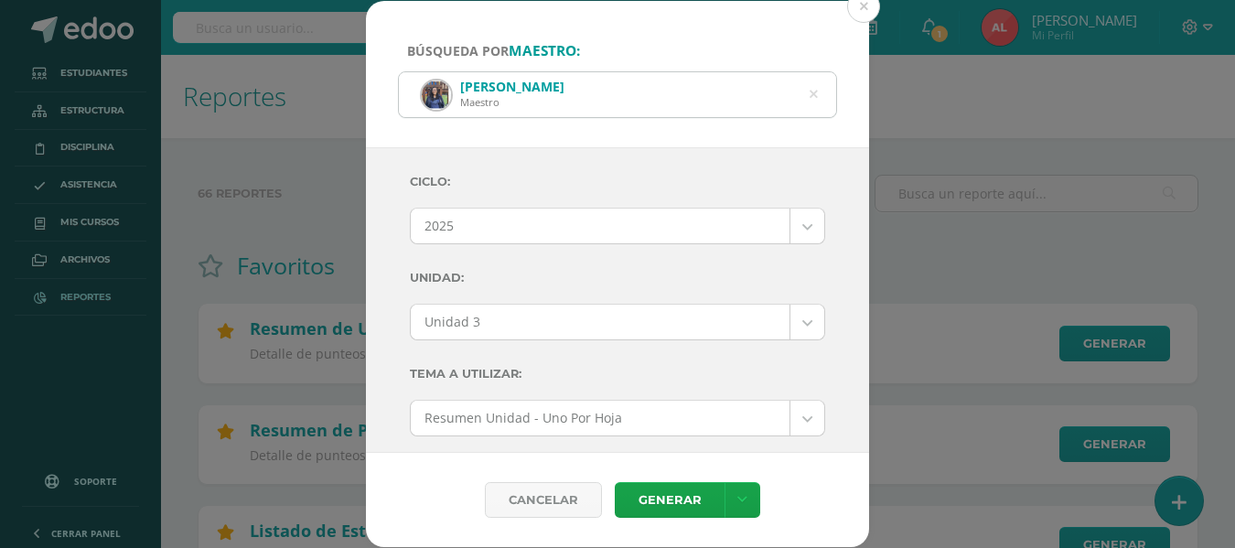
select select "2"
select select "Unidad 3"
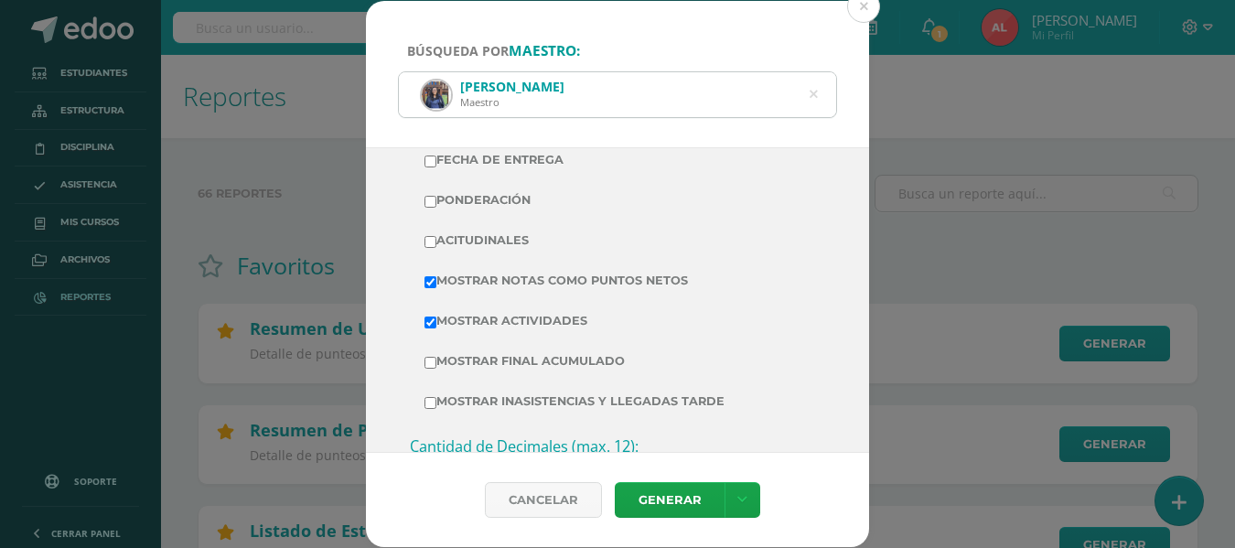
click at [810, 95] on icon at bounding box center [814, 94] width 8 height 47
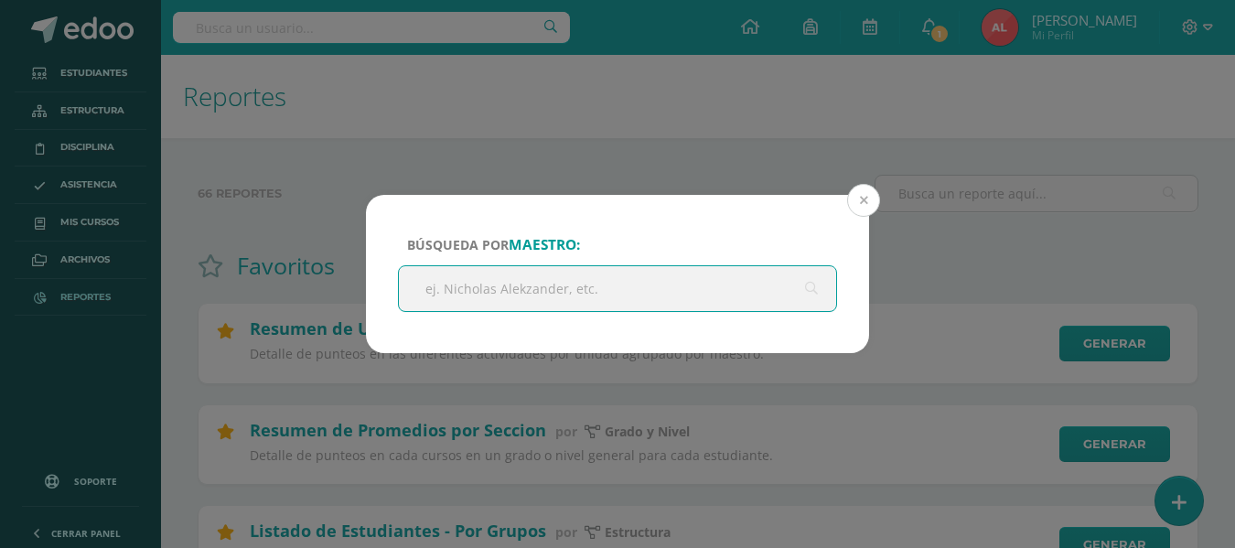
click at [859, 202] on button at bounding box center [863, 200] width 33 height 33
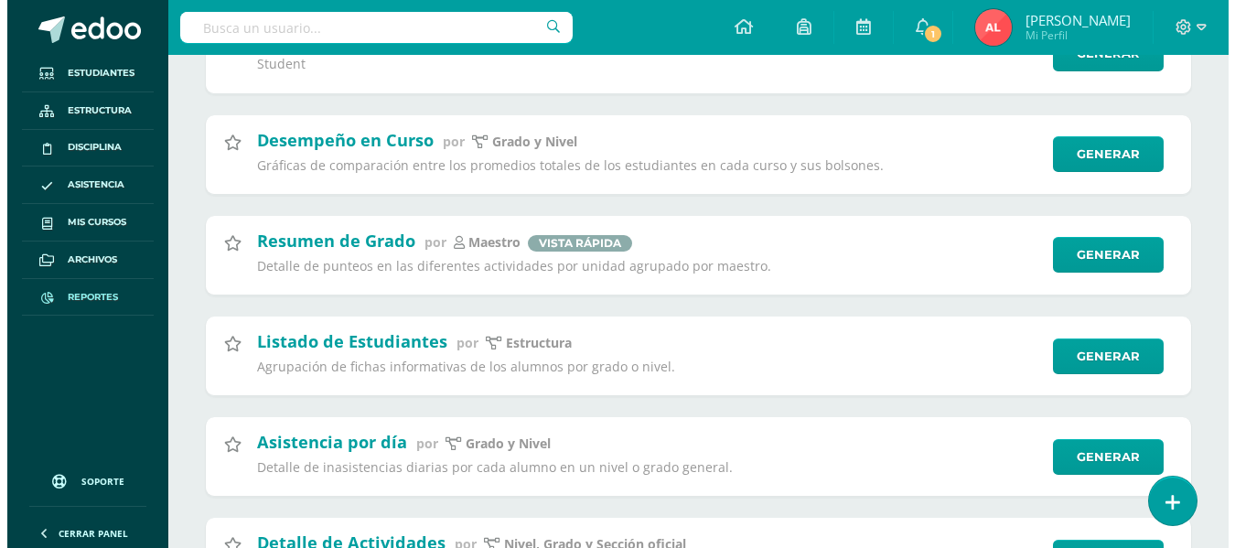
scroll to position [3202, 0]
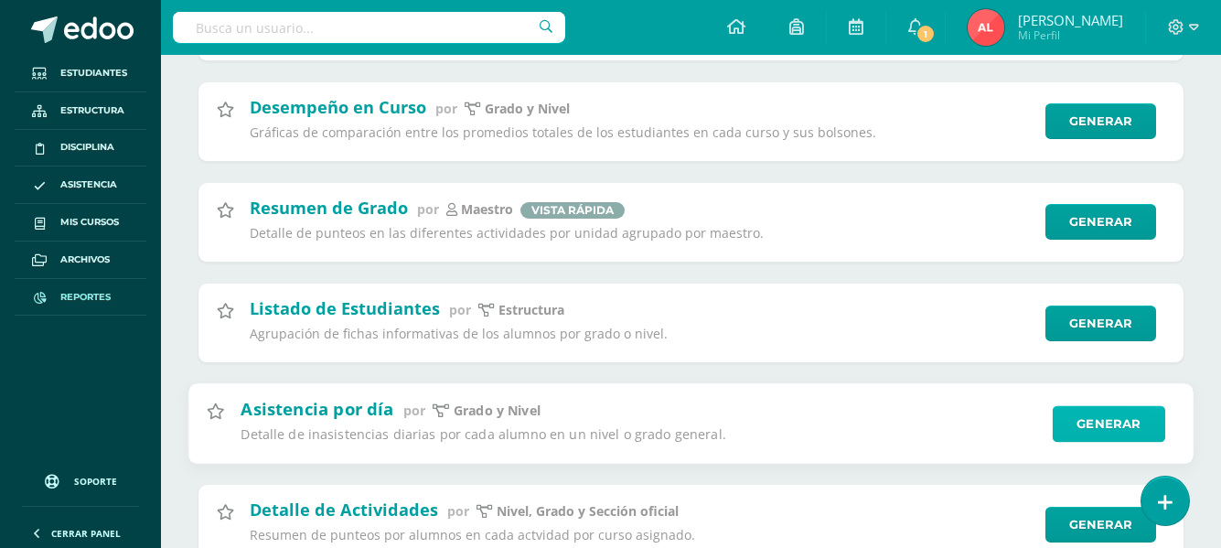
click at [1093, 417] on link "Generar" at bounding box center [1109, 423] width 113 height 37
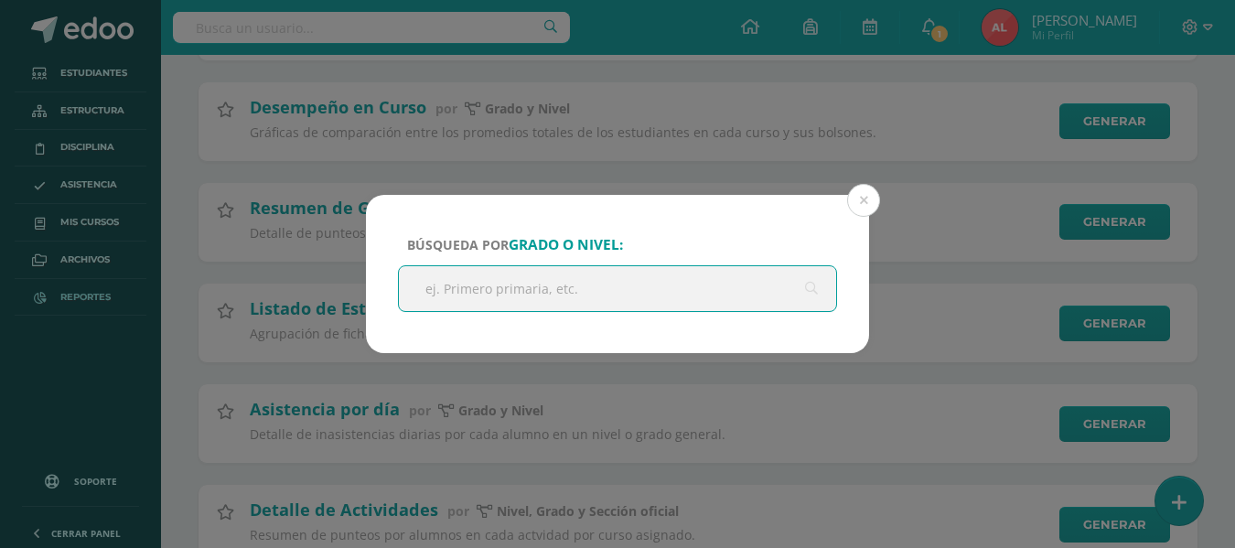
click at [698, 295] on input "text" at bounding box center [617, 288] width 437 height 45
type input "segundo primaria"
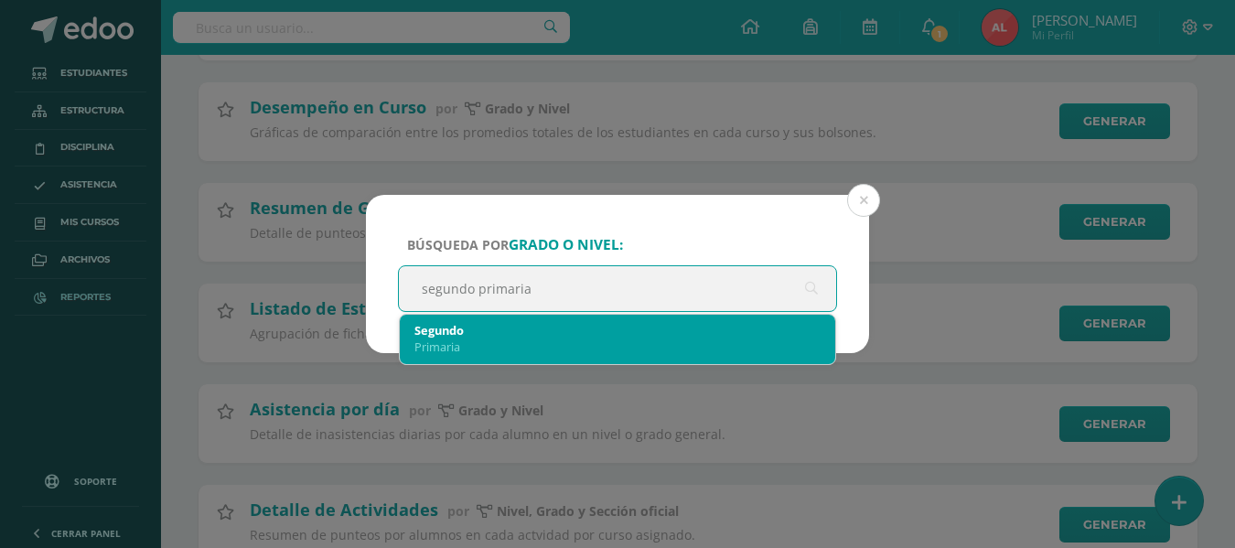
click at [539, 337] on div "Segundo" at bounding box center [617, 330] width 406 height 16
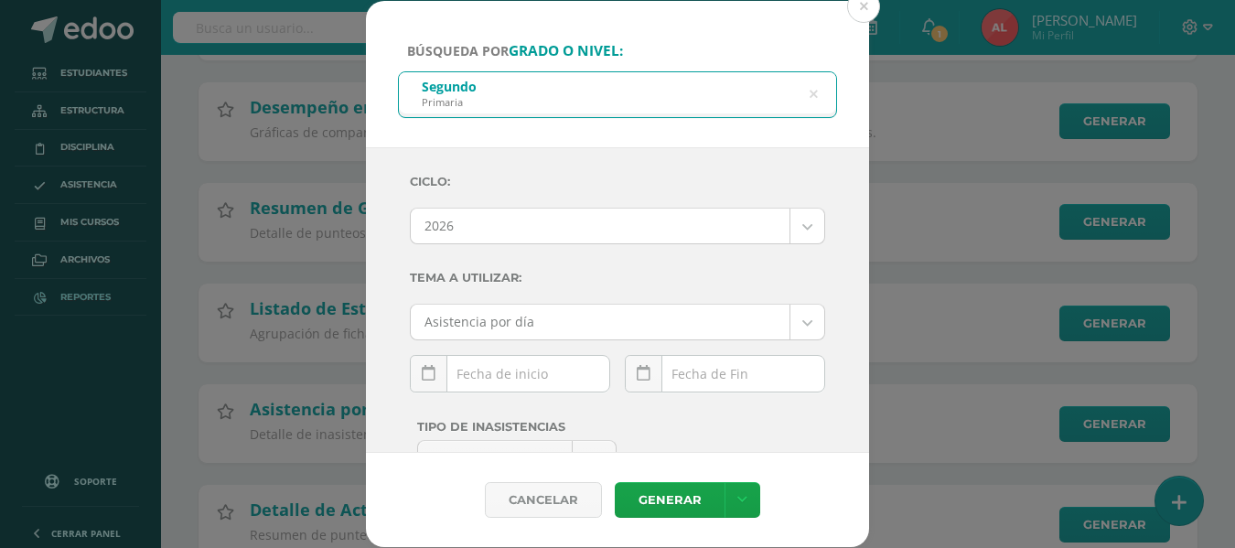
click at [797, 226] on body "Búsqueda por grado o nivel: Segundo Primaria segundo primaria Ciclo: 2026 2026 …" at bounding box center [617, 324] width 1235 height 7052
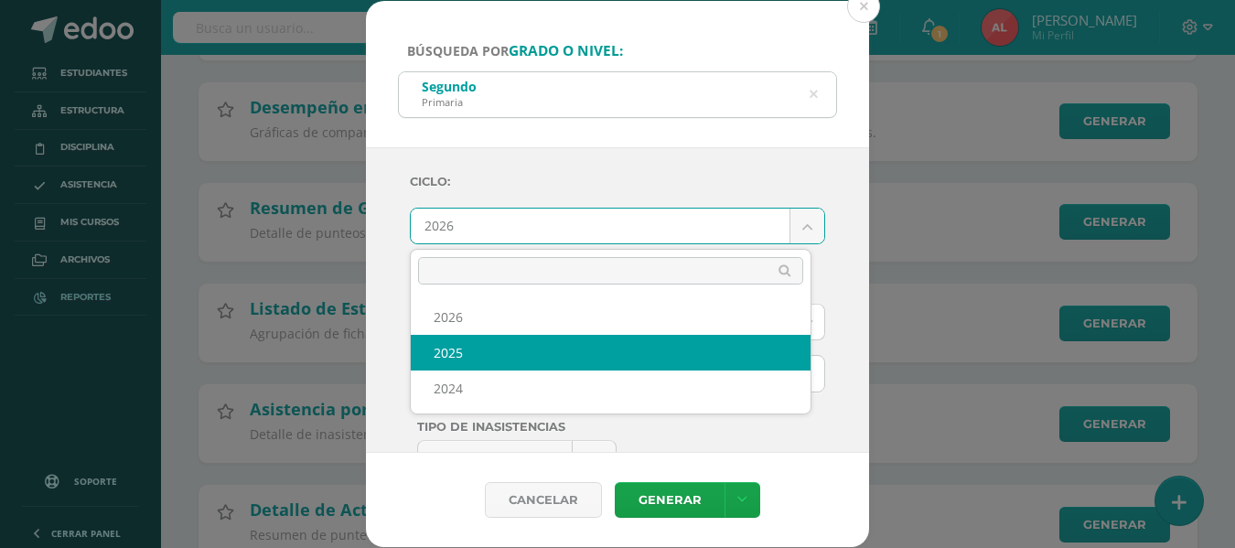
select select "2"
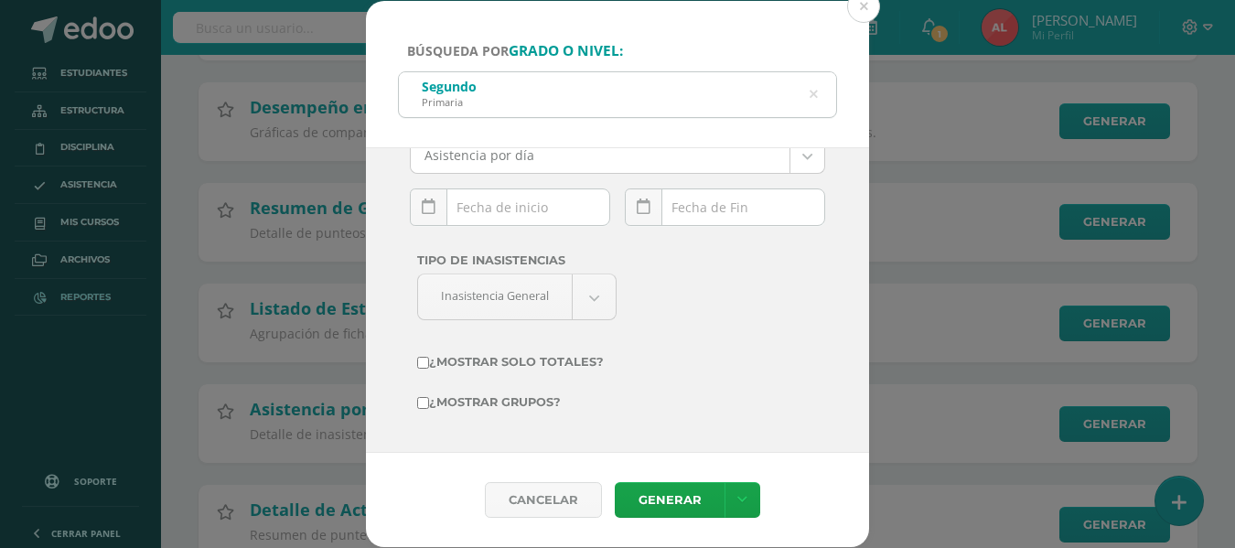
scroll to position [75, 0]
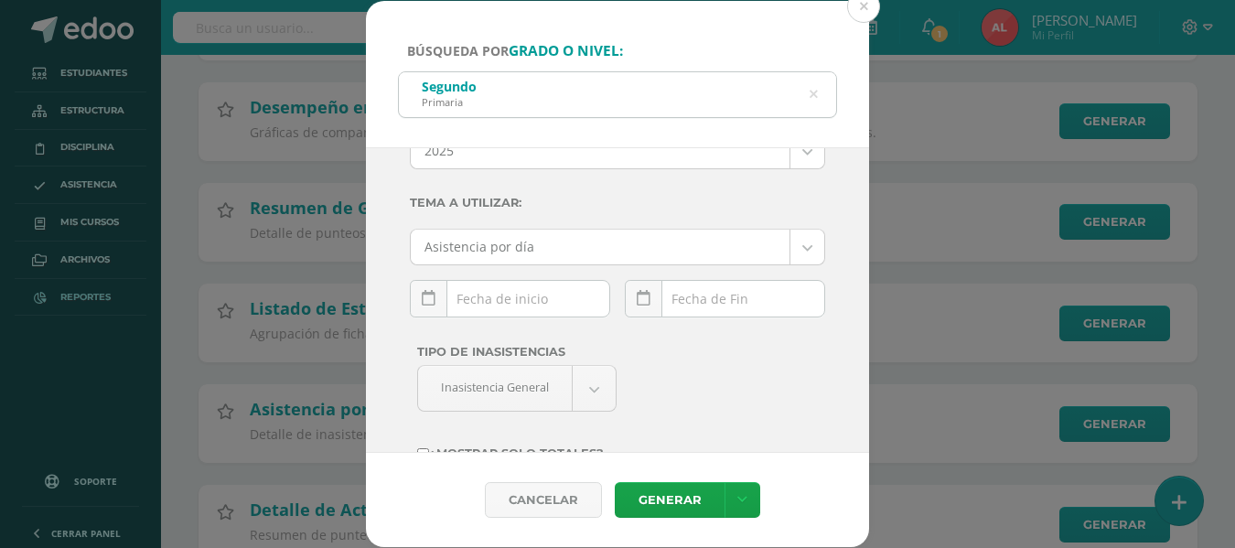
click at [521, 317] on div "[DATE] Mo Tu We Th Fr Sa Su 28 29 30 31 1 2 3 4 5 6 7 8 9 10 11 12 13 14 15 16 …" at bounding box center [510, 306] width 200 height 52
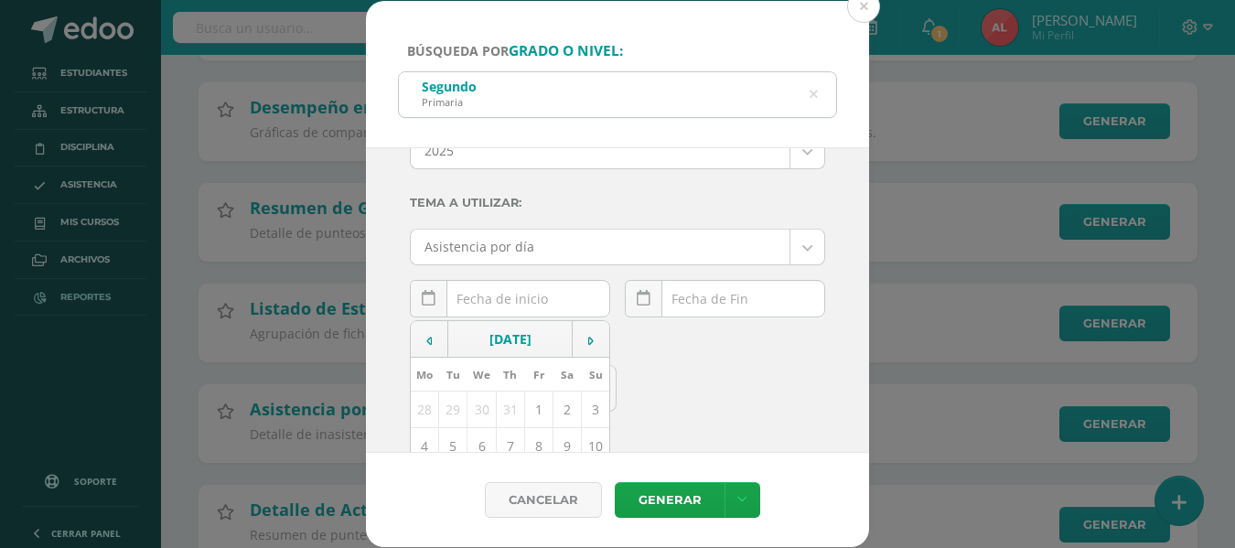
click at [515, 298] on input "text" at bounding box center [510, 299] width 199 height 36
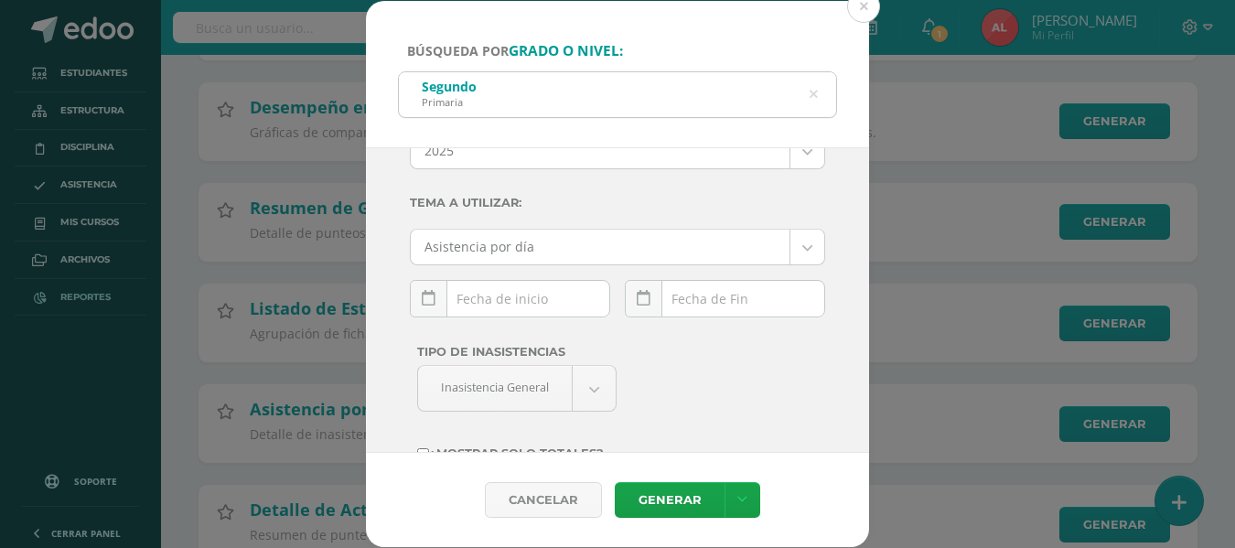
click at [505, 294] on input "text" at bounding box center [510, 299] width 199 height 36
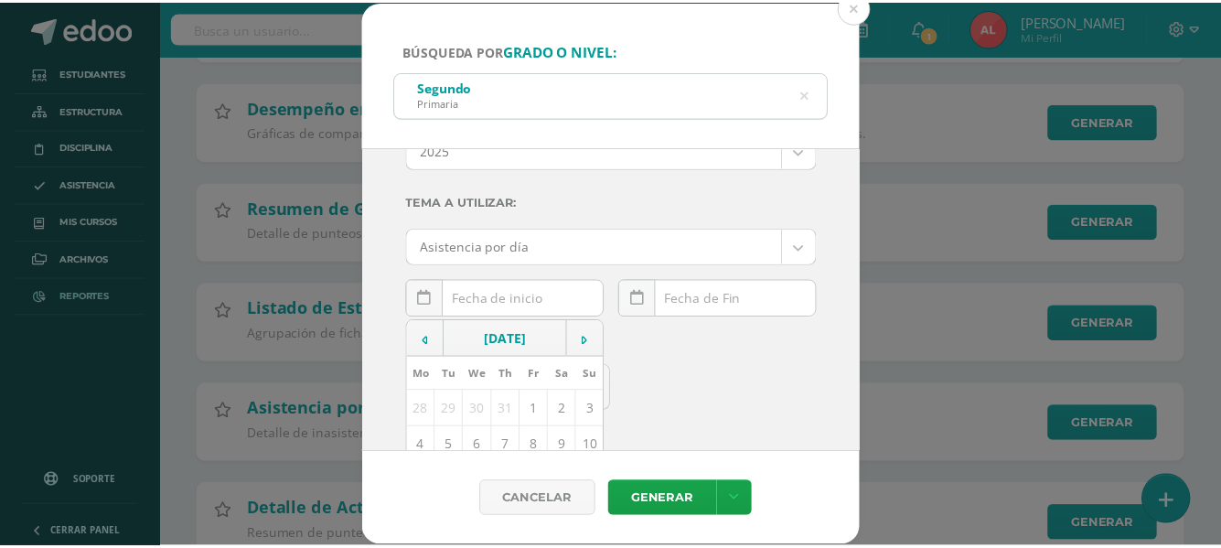
scroll to position [167, 0]
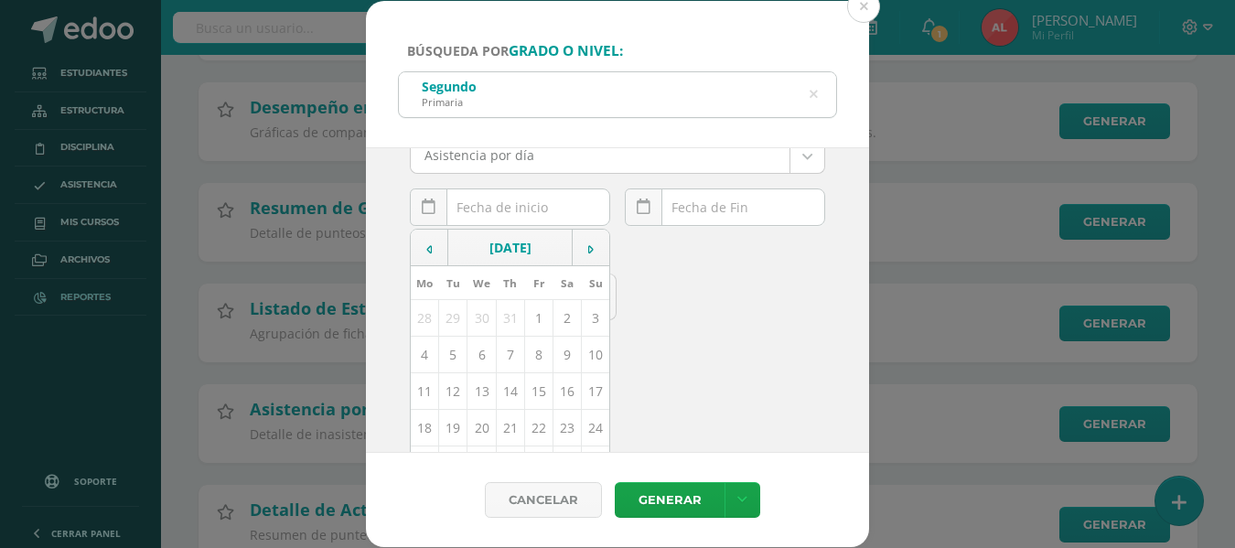
click at [426, 391] on td "11" at bounding box center [425, 391] width 28 height 37
type input "[DATE]"
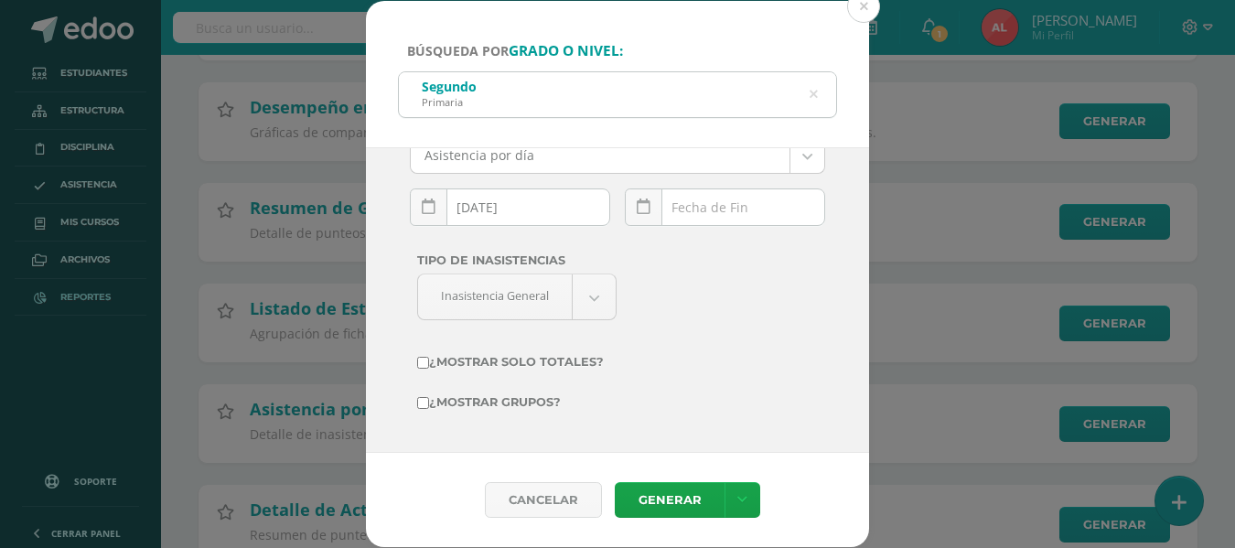
click at [715, 210] on div "[DATE] Mo Tu We Th Fr Sa Su 28 29 30 31 1 2 3 4 5 6 7 8 9 10 11 12 13 14 15 16 …" at bounding box center [725, 214] width 200 height 52
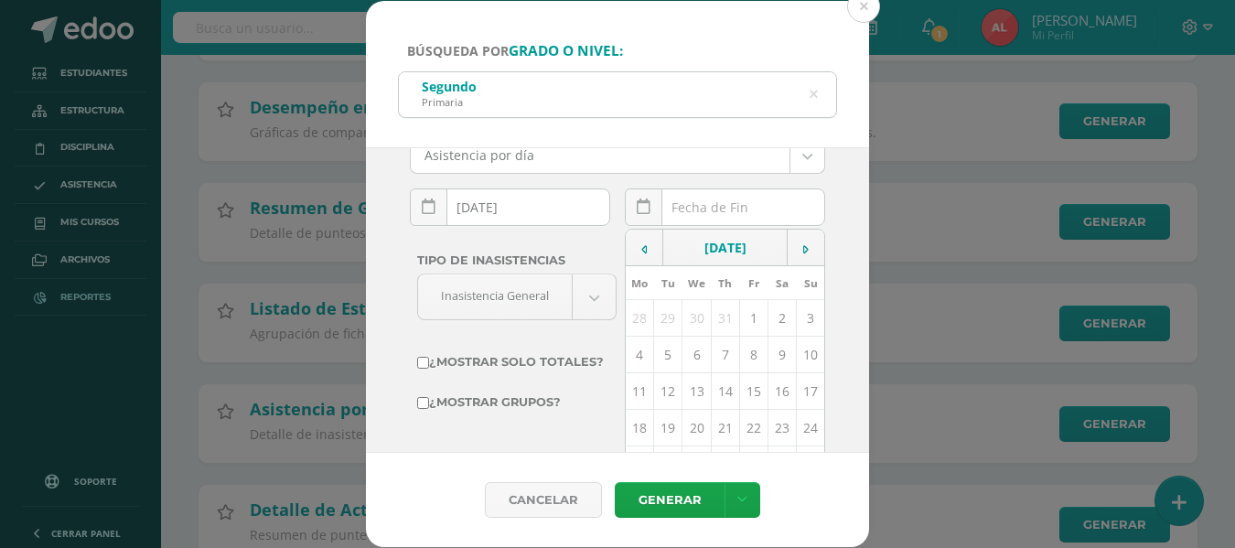
click at [636, 387] on td "11" at bounding box center [640, 391] width 28 height 37
type input "[DATE]"
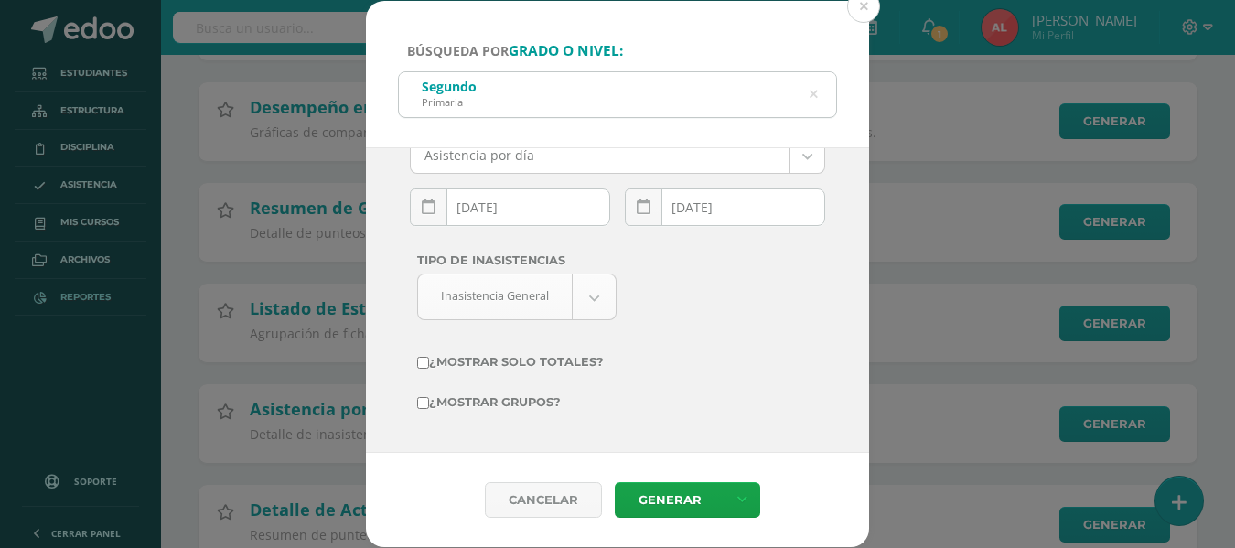
click at [597, 293] on body "Búsqueda por grado o nivel: Segundo Primaria segundo primaria Ciclo: 2025 2026 …" at bounding box center [617, 324] width 1235 height 7052
click at [666, 490] on link "Generar" at bounding box center [670, 500] width 110 height 36
click at [855, 13] on button at bounding box center [863, 6] width 33 height 33
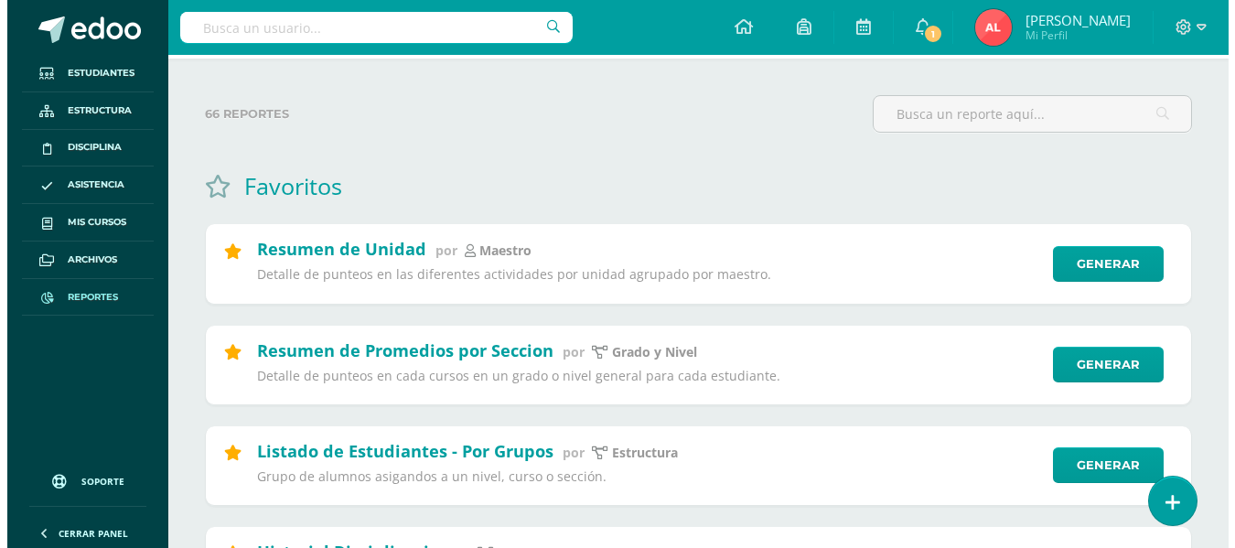
scroll to position [0, 0]
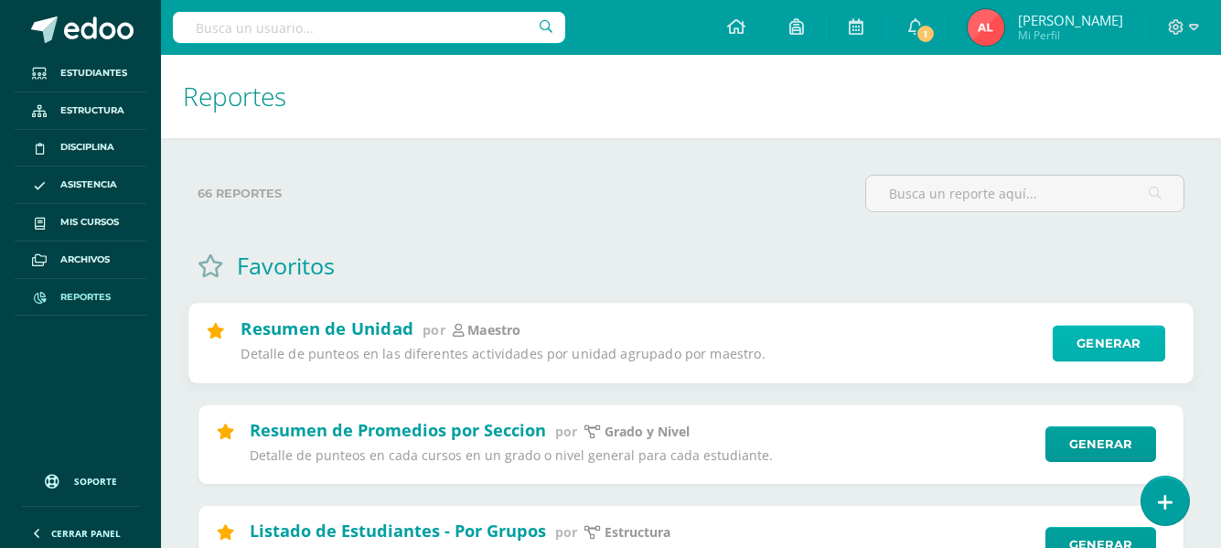
click at [1118, 336] on link "Generar" at bounding box center [1109, 344] width 113 height 37
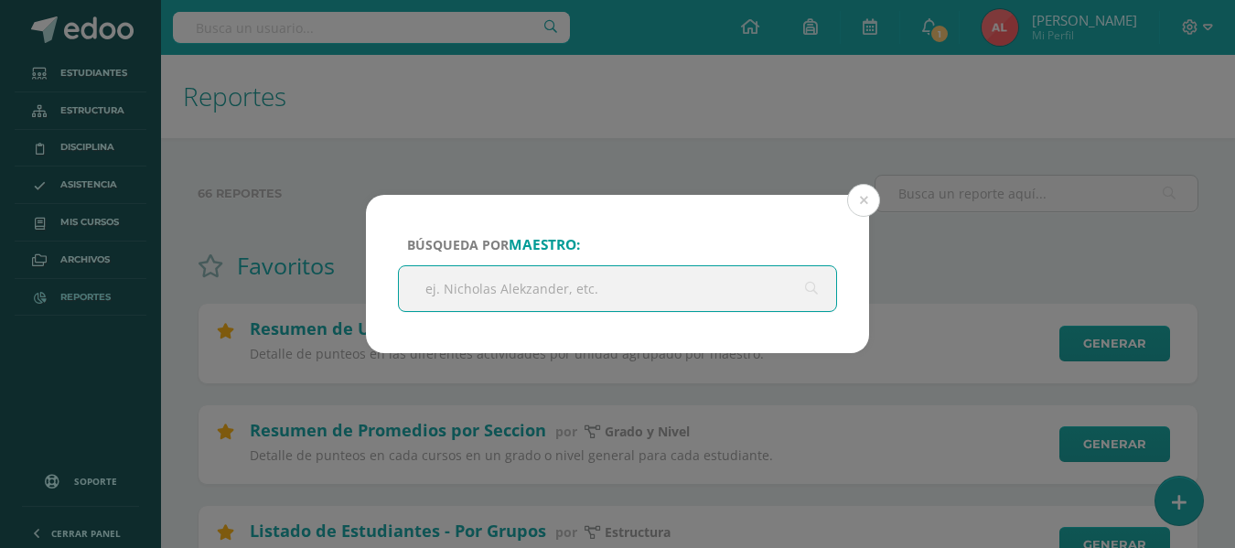
click at [683, 290] on input "text" at bounding box center [617, 288] width 437 height 45
type input "[PERSON_NAME]"
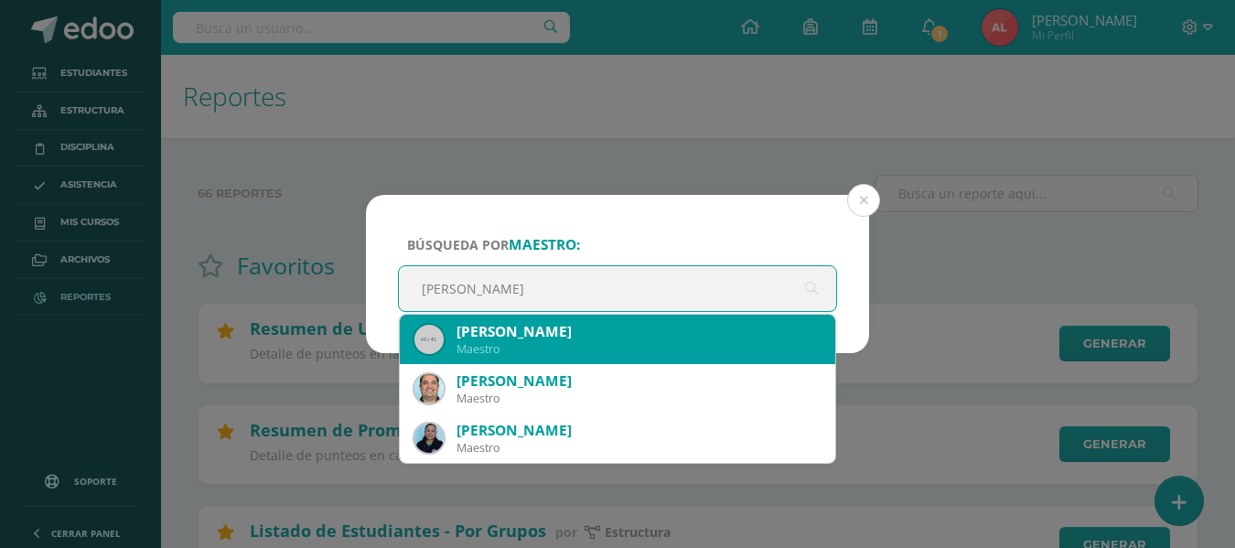
click at [609, 330] on div "[PERSON_NAME]" at bounding box center [639, 331] width 364 height 19
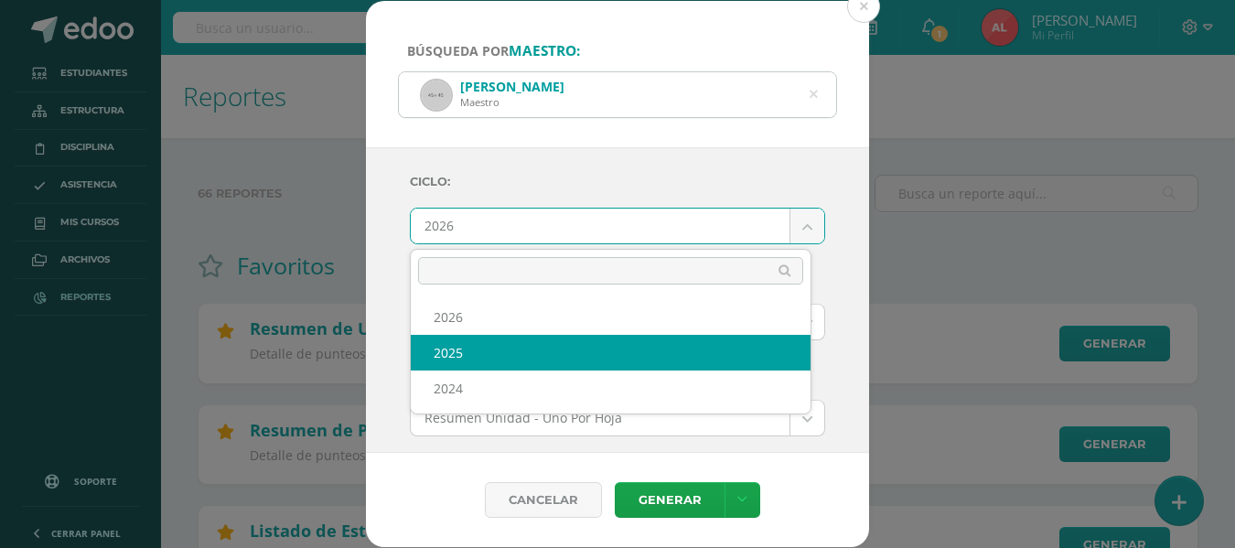
select select "2"
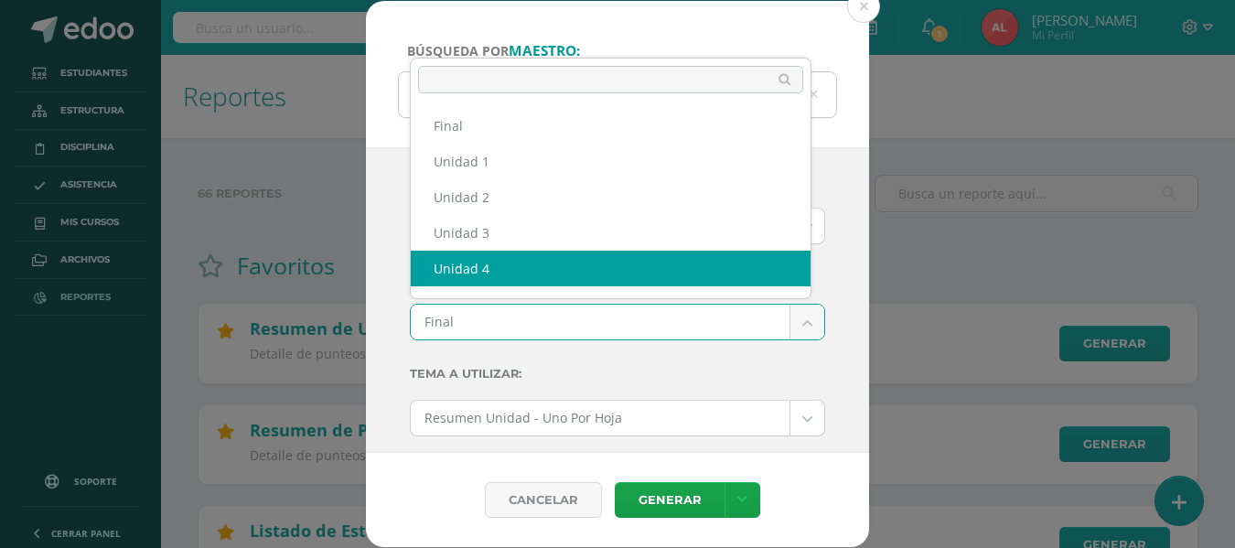
scroll to position [24, 0]
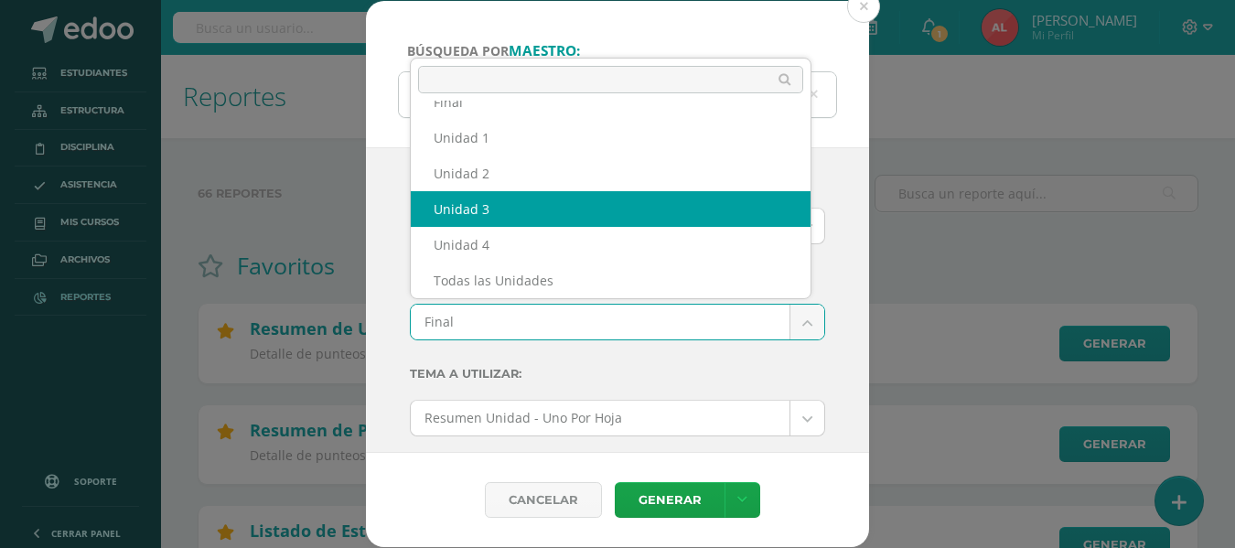
select select "Unidad 3"
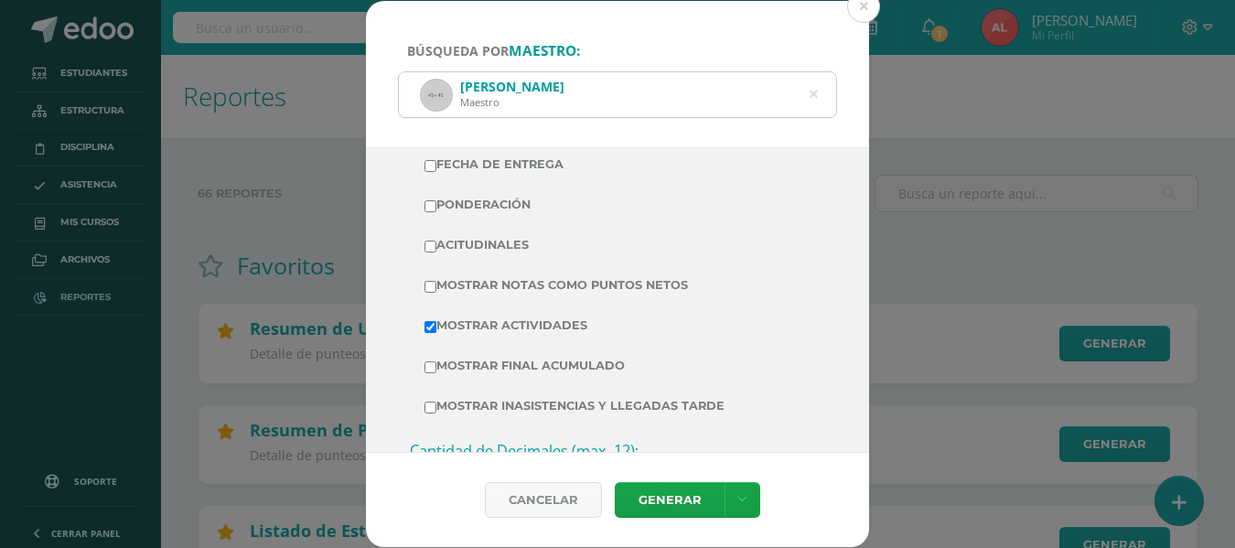
scroll to position [457, 0]
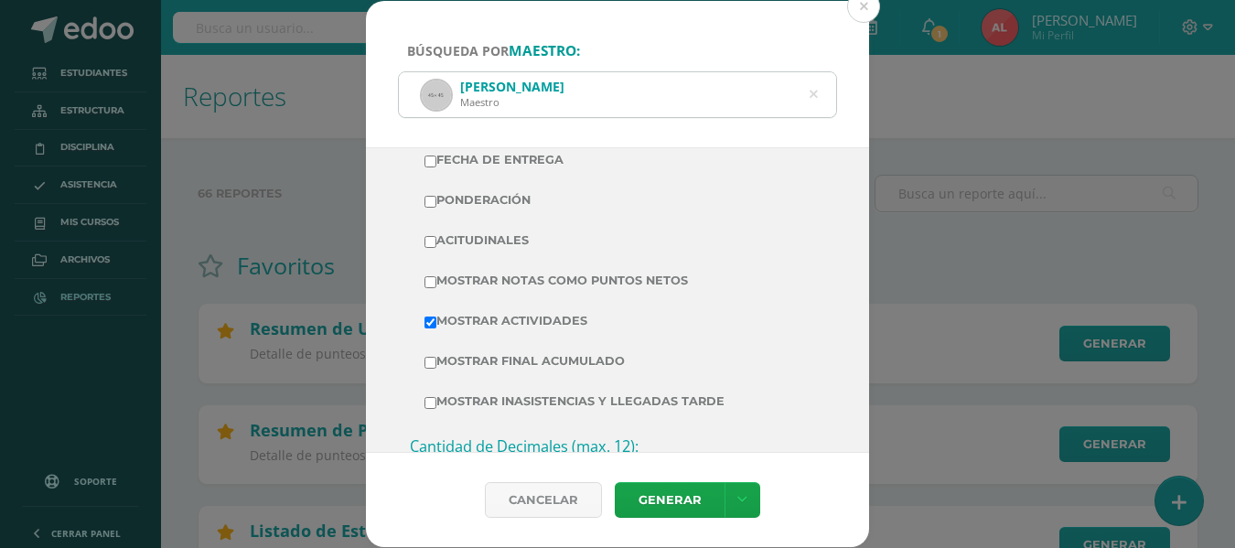
click at [430, 276] on input "Mostrar Notas Como Puntos Netos" at bounding box center [431, 282] width 12 height 12
checkbox input "true"
click at [650, 495] on link "Generar" at bounding box center [670, 500] width 110 height 36
click at [655, 500] on link "Generar" at bounding box center [670, 500] width 110 height 36
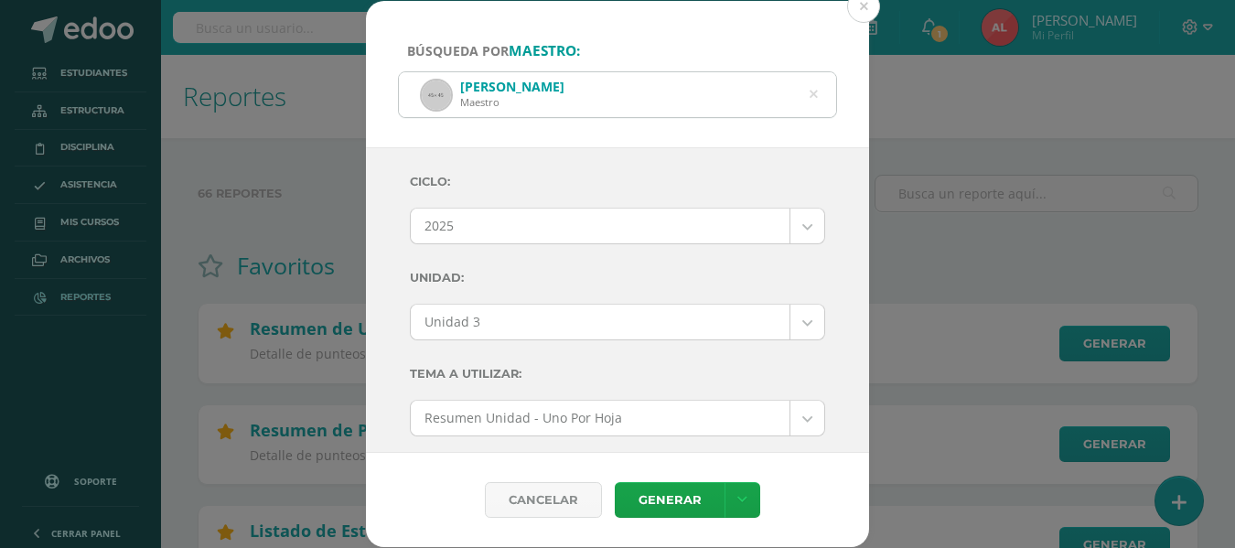
click at [815, 91] on icon at bounding box center [813, 95] width 38 height 38
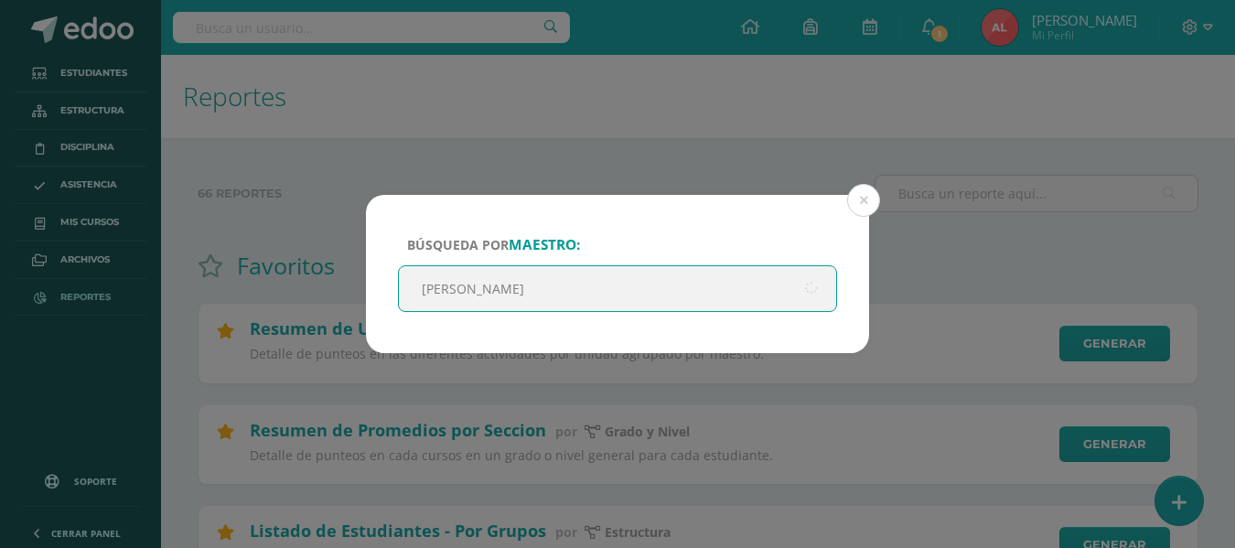
type input "[PERSON_NAME]"
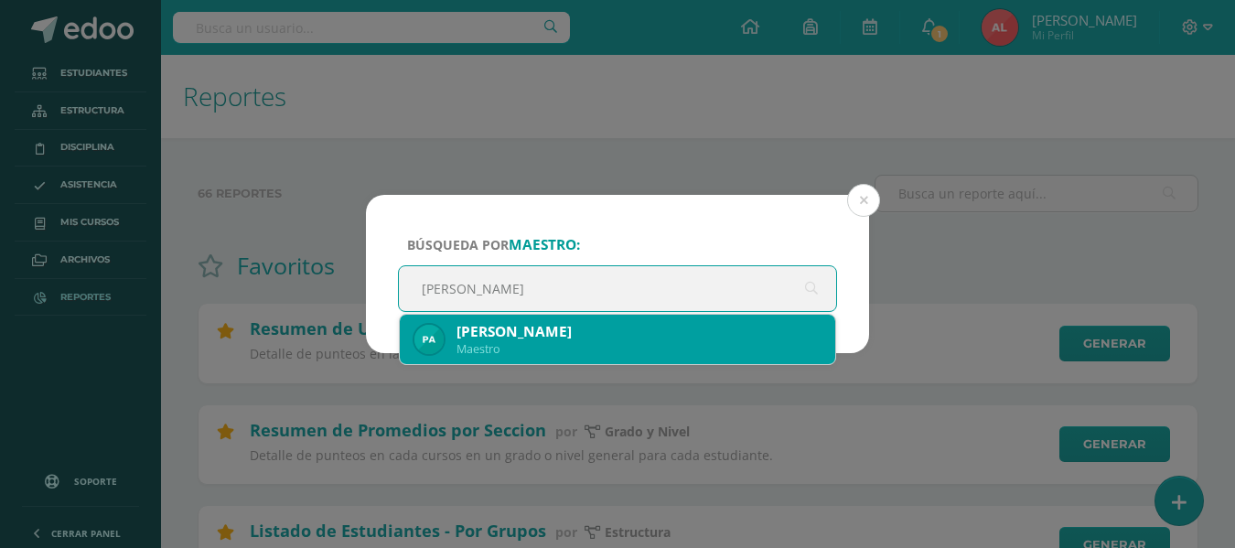
click at [460, 350] on div "Maestro" at bounding box center [639, 349] width 364 height 16
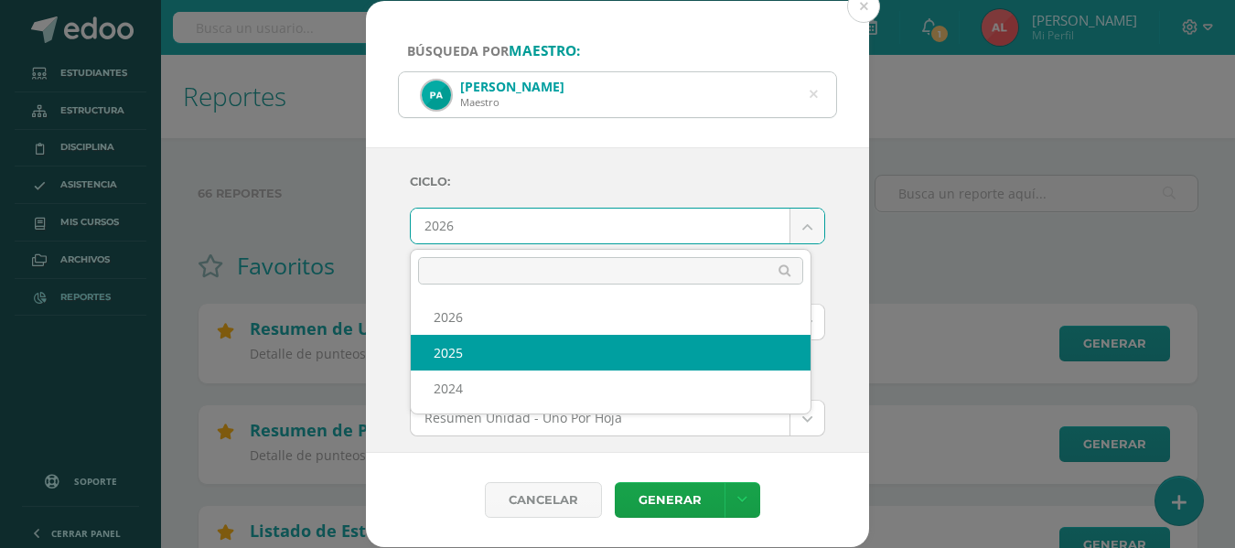
select select "2"
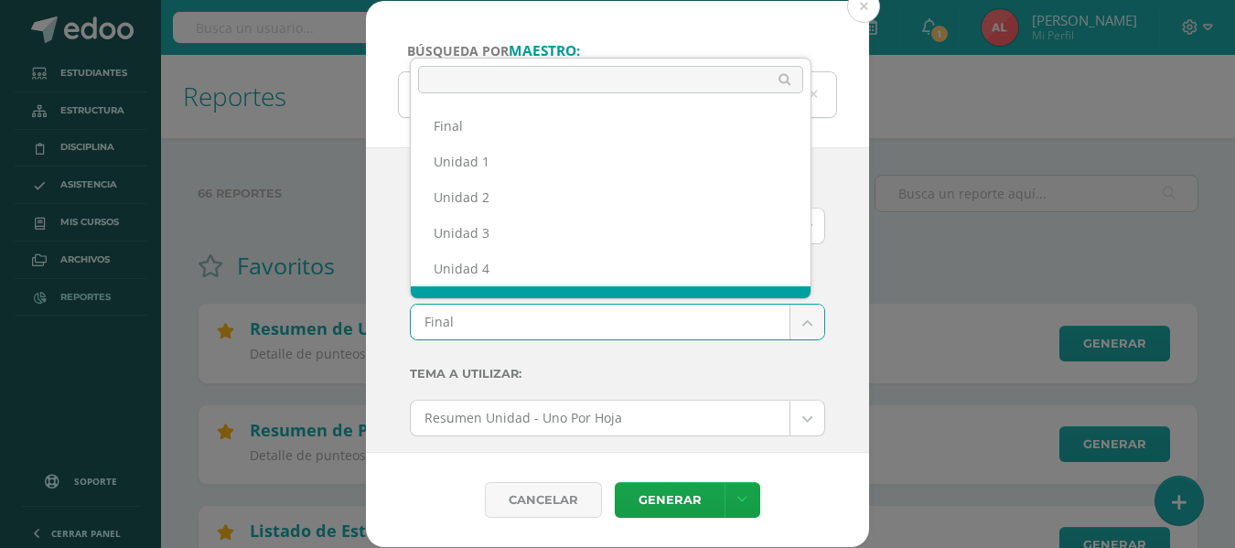
scroll to position [24, 0]
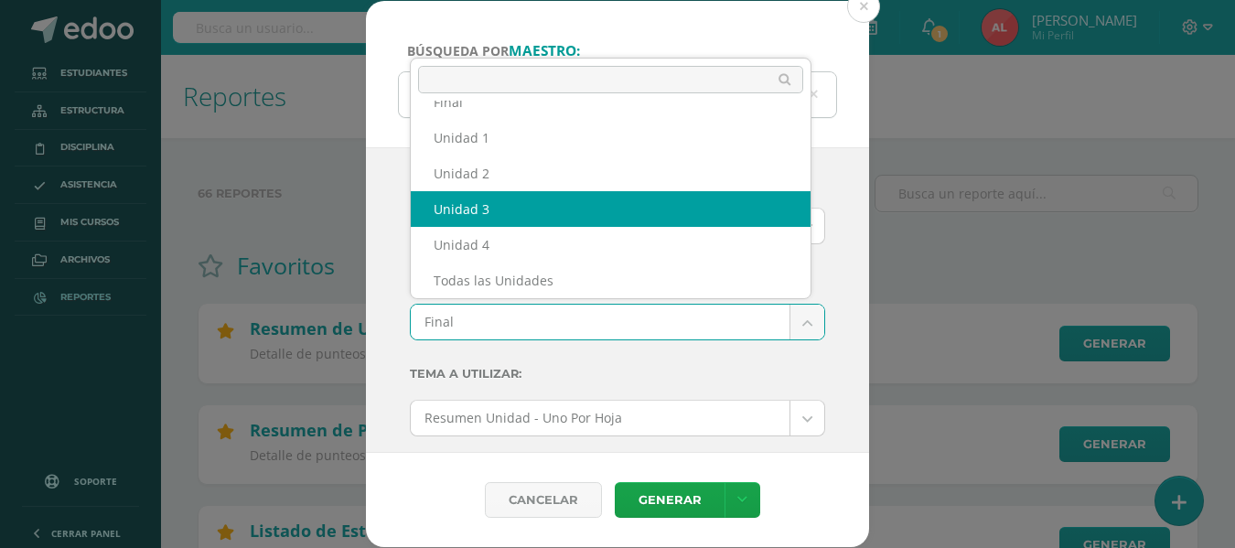
select select "Unidad 3"
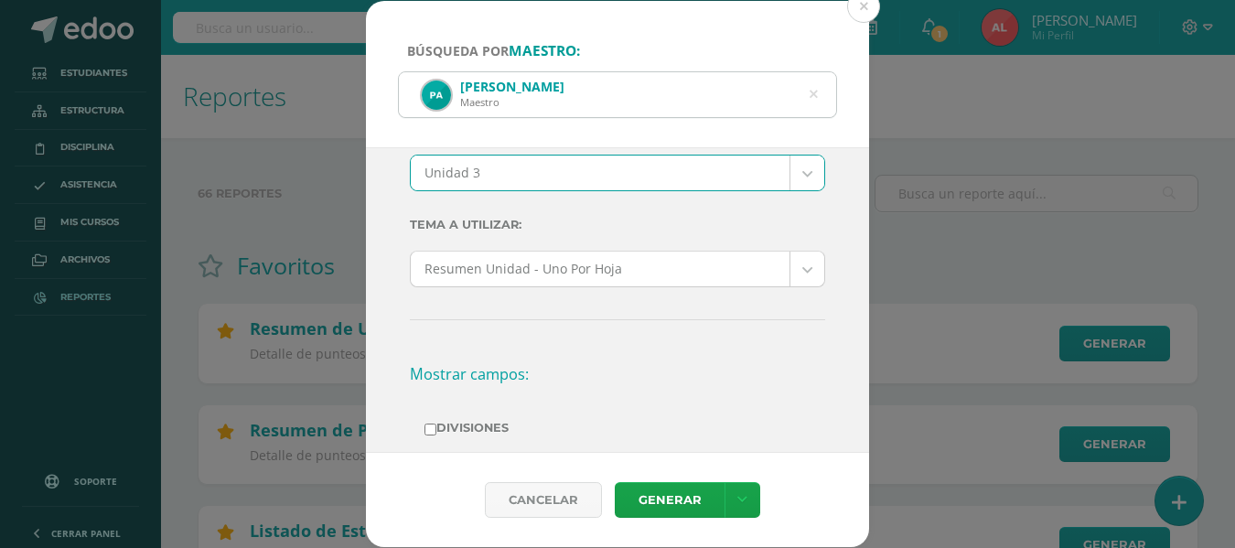
scroll to position [183, 0]
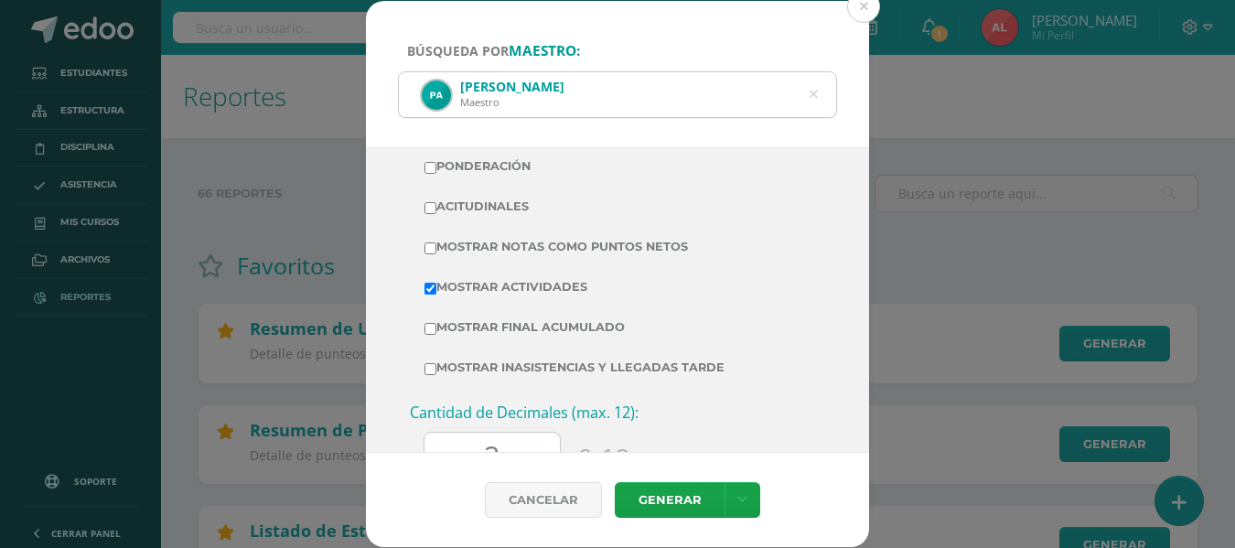
scroll to position [442, 0]
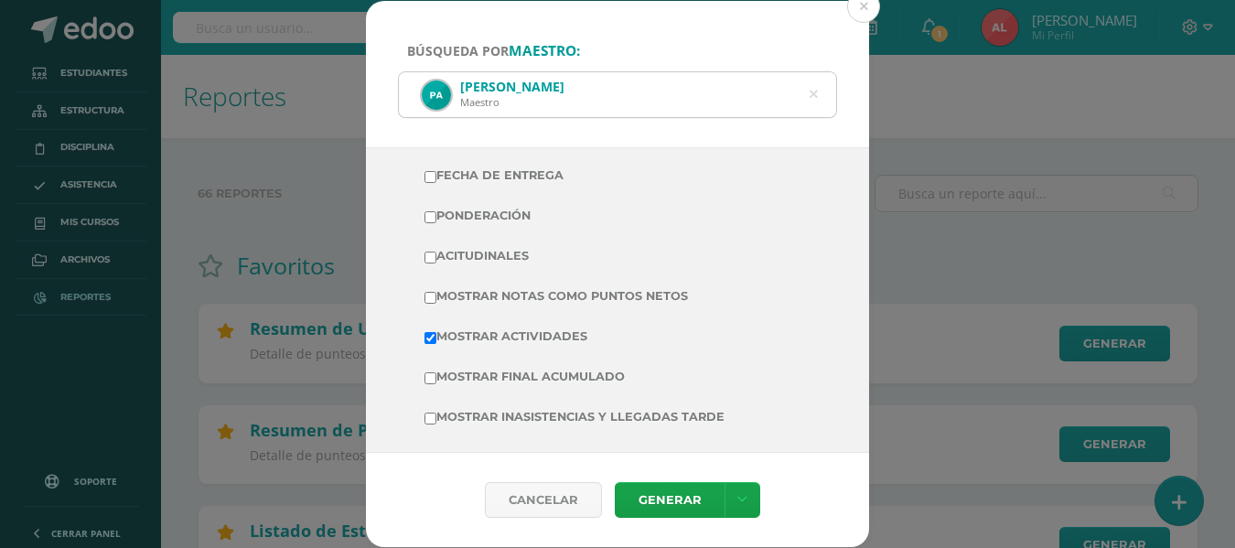
click at [425, 296] on input "Mostrar Notas Como Puntos Netos" at bounding box center [431, 298] width 12 height 12
checkbox input "true"
click at [647, 498] on link "Generar" at bounding box center [670, 500] width 110 height 36
click at [808, 91] on div "[PERSON_NAME]" at bounding box center [617, 94] width 437 height 45
click at [812, 95] on icon at bounding box center [814, 94] width 8 height 47
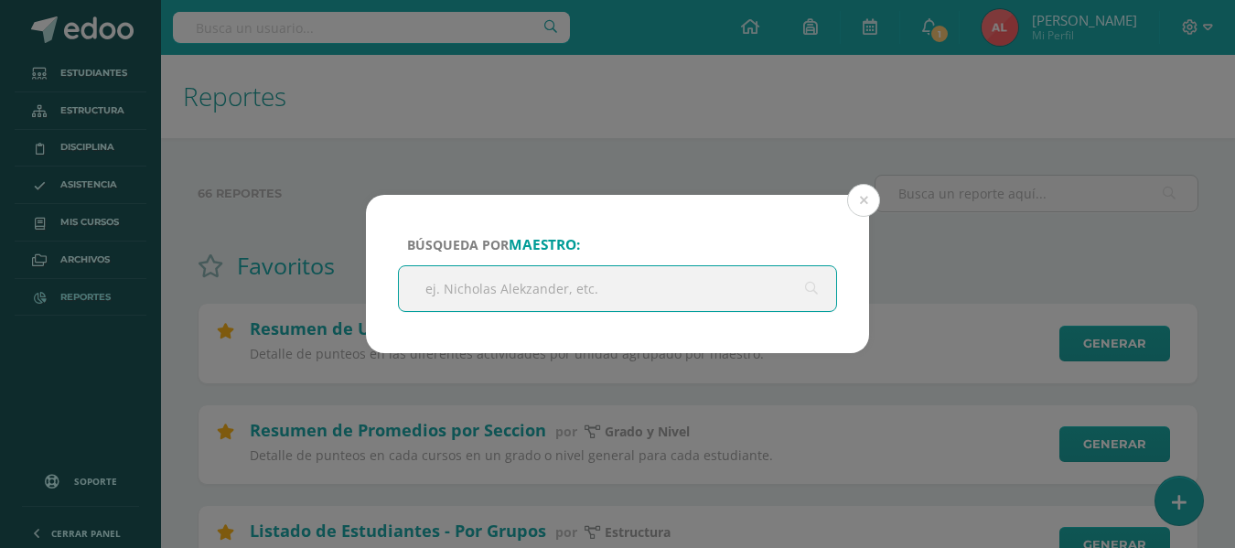
click at [661, 287] on input "text" at bounding box center [617, 288] width 437 height 45
type input "kinberly"
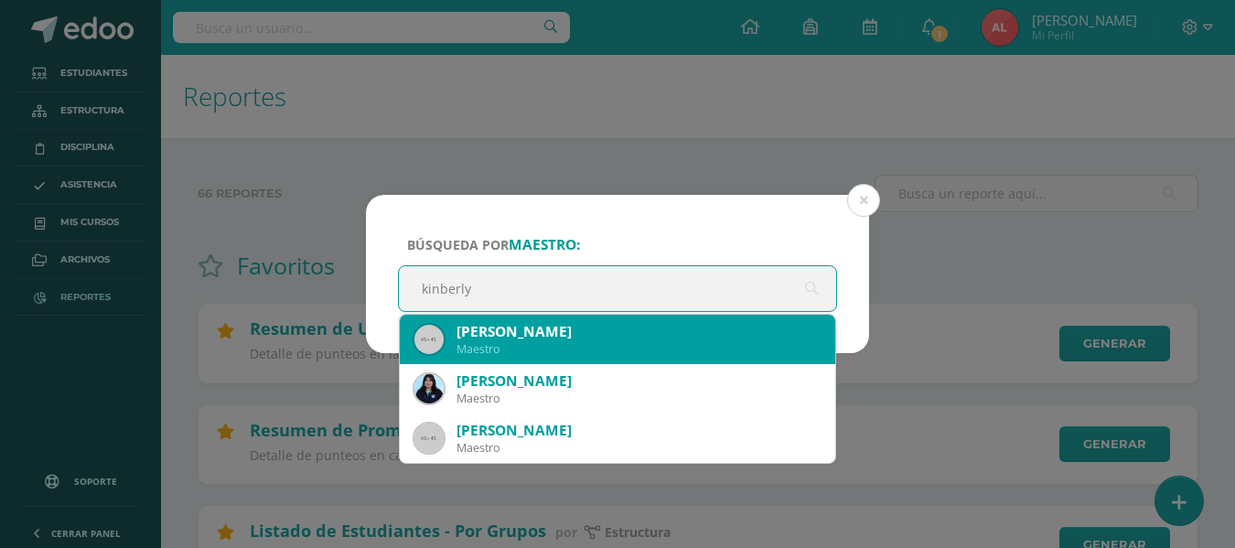
click at [481, 342] on div "Maestro" at bounding box center [639, 349] width 364 height 16
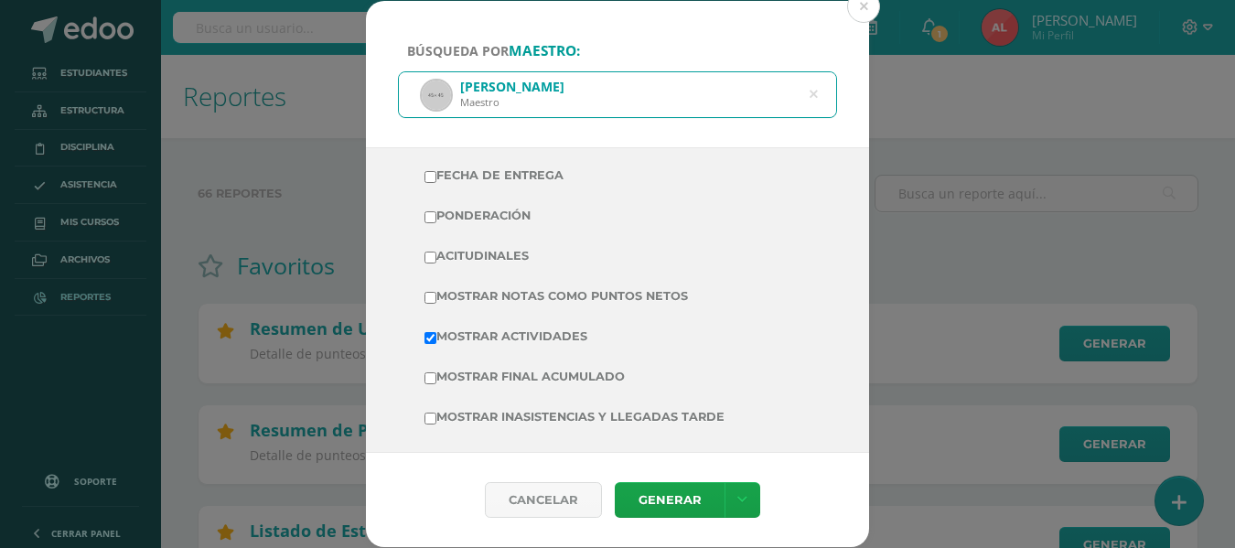
scroll to position [0, 0]
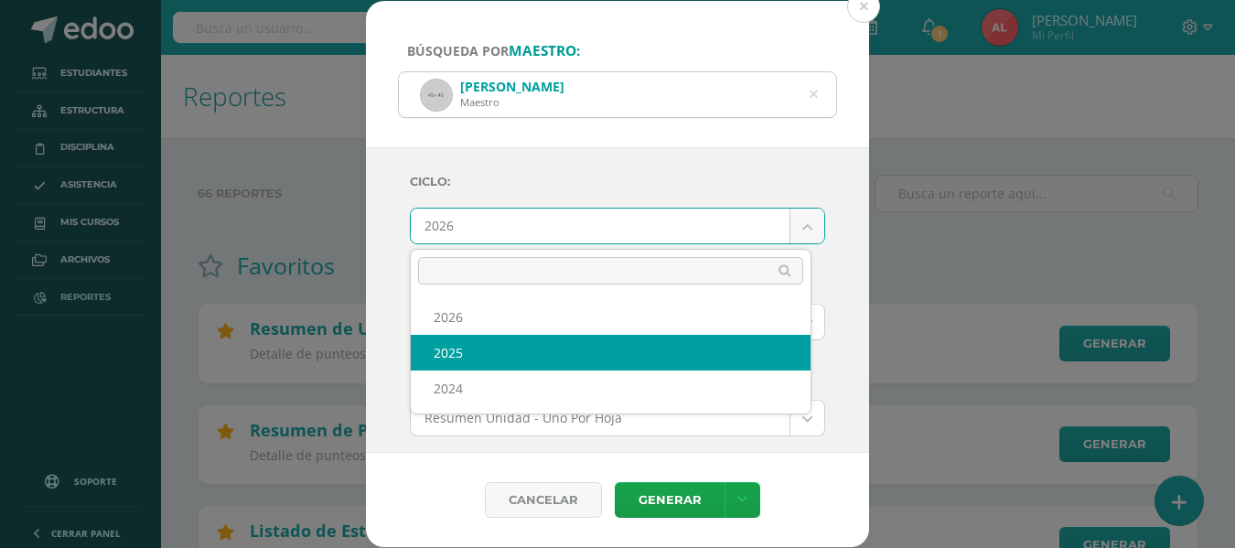
select select "2"
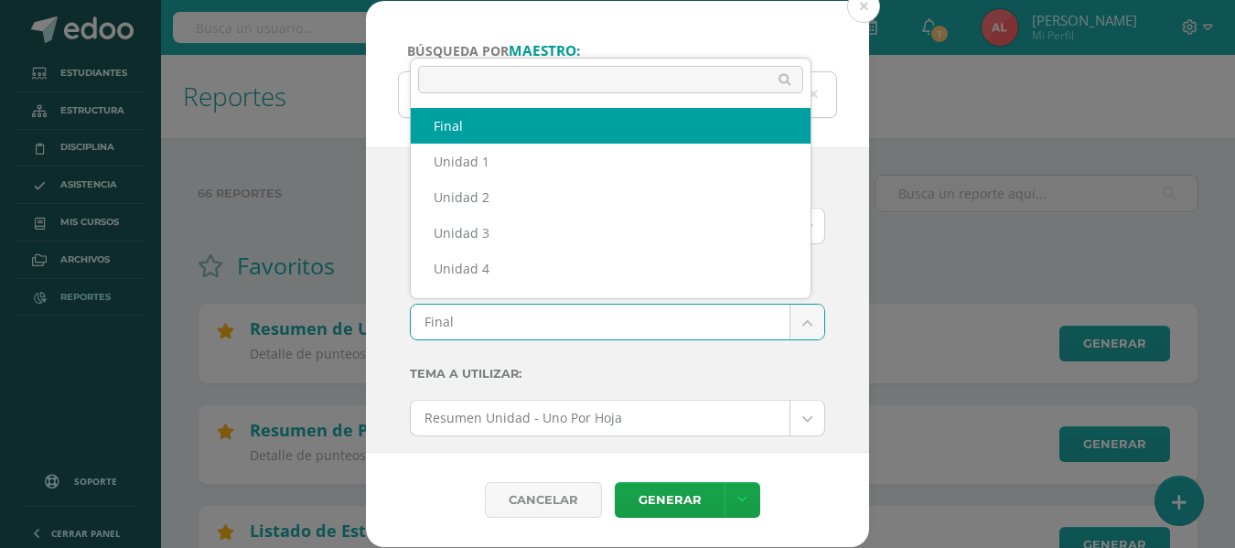
scroll to position [24, 0]
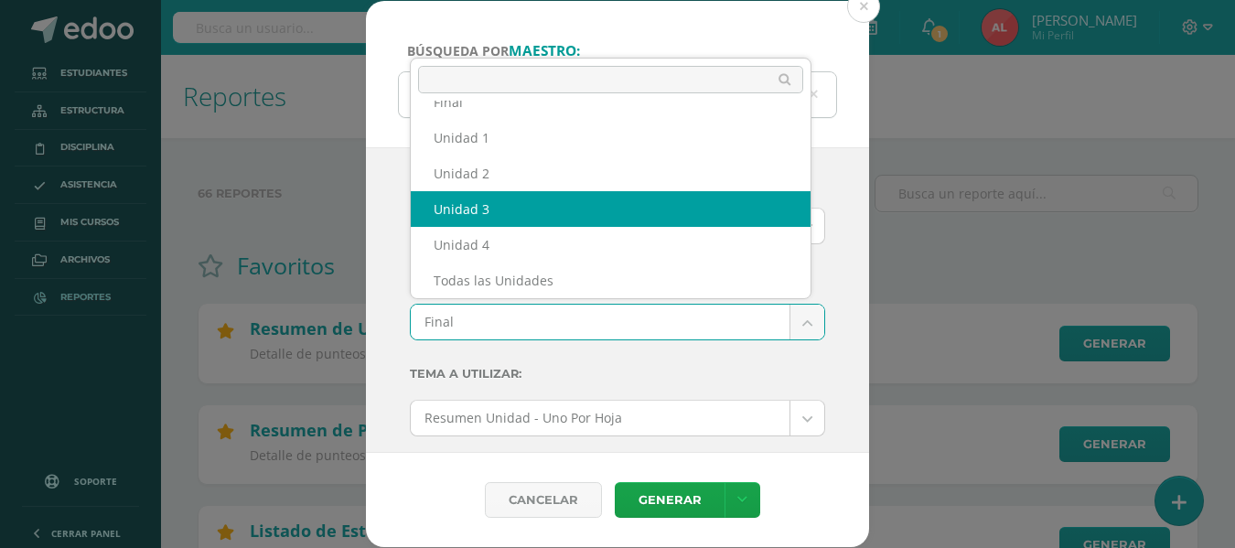
select select "Unidad 3"
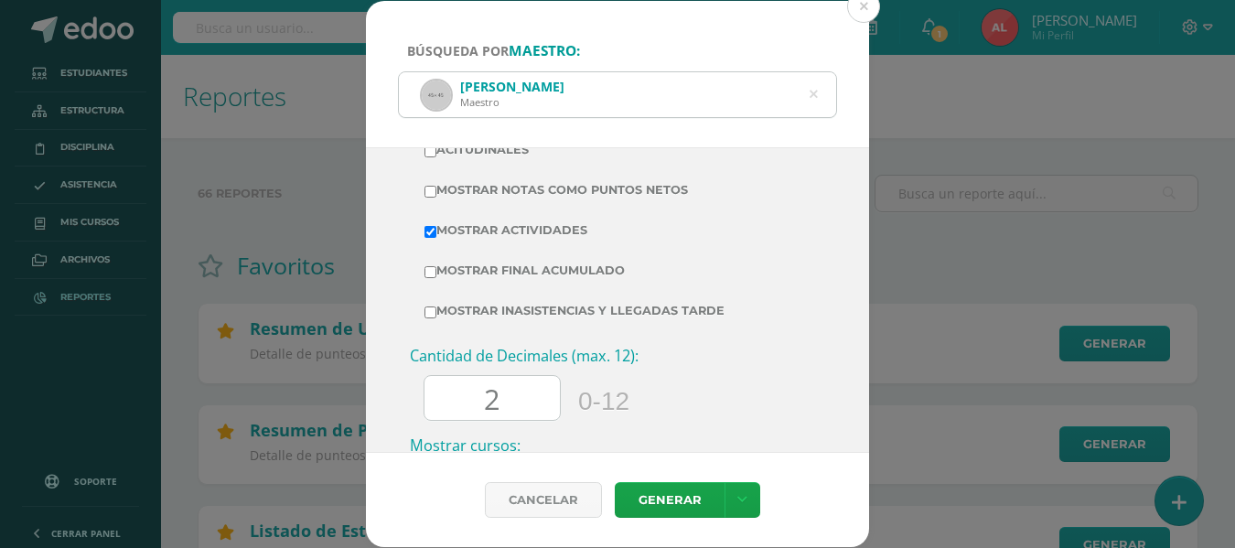
scroll to position [549, 0]
drag, startPoint x: 425, startPoint y: 189, endPoint x: 441, endPoint y: 213, distance: 28.4
click at [425, 192] on input "Mostrar Notas Como Puntos Netos" at bounding box center [431, 191] width 12 height 12
checkbox input "true"
click at [647, 496] on link "Generar" at bounding box center [670, 500] width 110 height 36
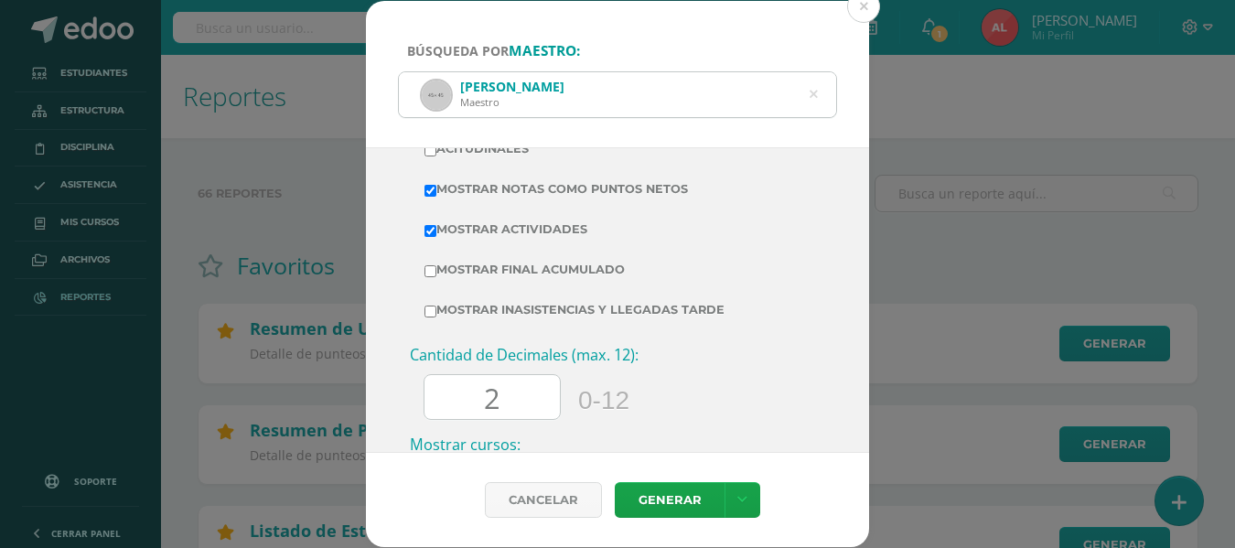
click at [816, 91] on icon at bounding box center [814, 94] width 8 height 47
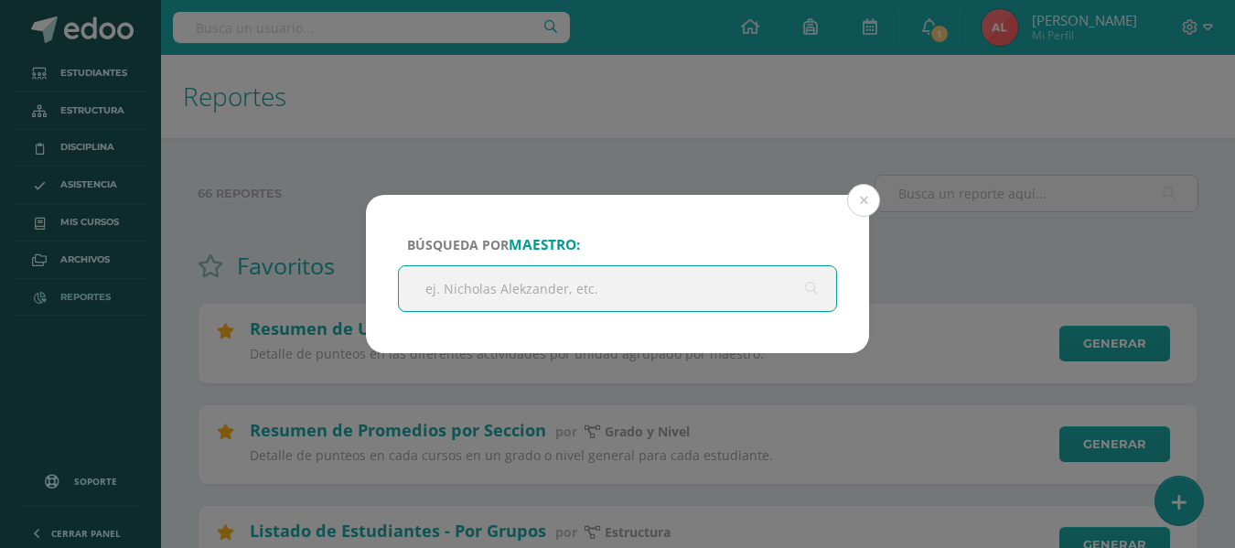
click at [630, 284] on input "text" at bounding box center [617, 288] width 437 height 45
type input "[PERSON_NAME]"
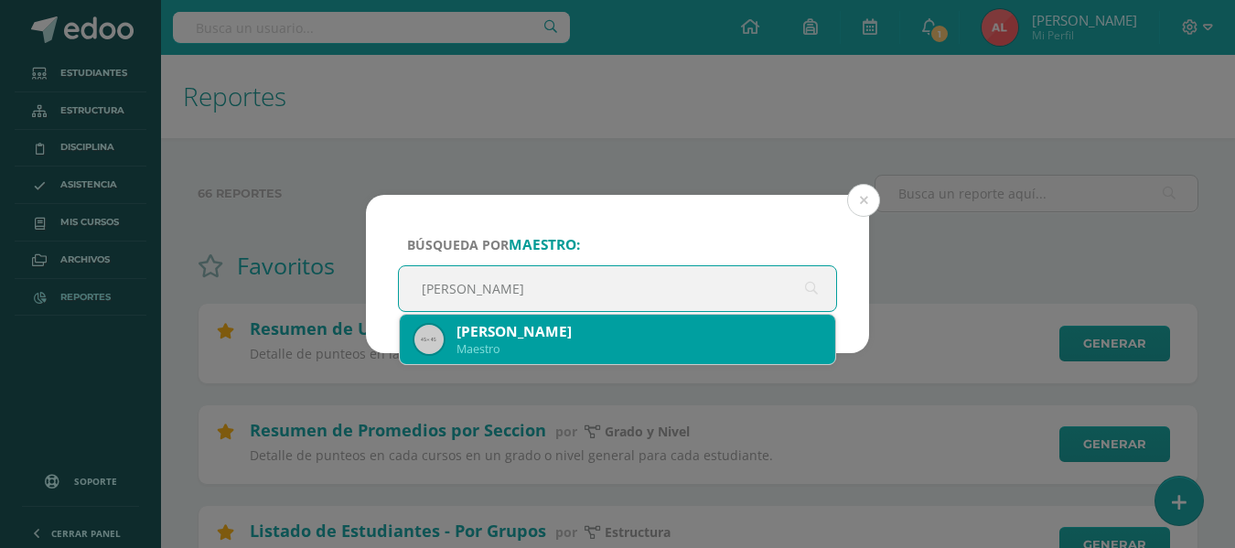
click at [599, 331] on div "[PERSON_NAME]" at bounding box center [639, 331] width 364 height 19
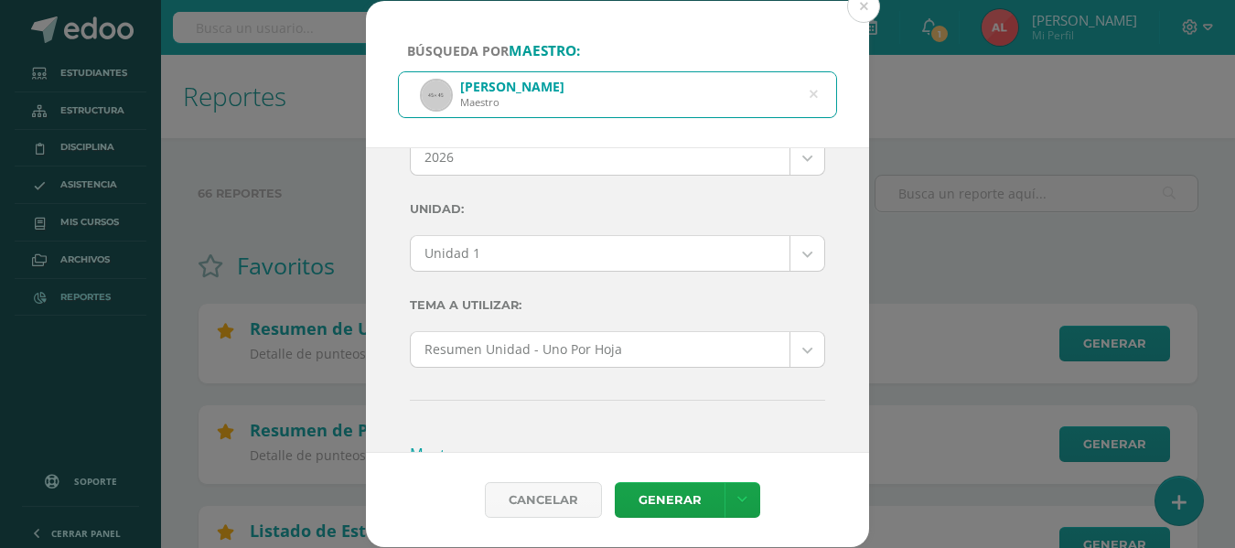
scroll to position [0, 0]
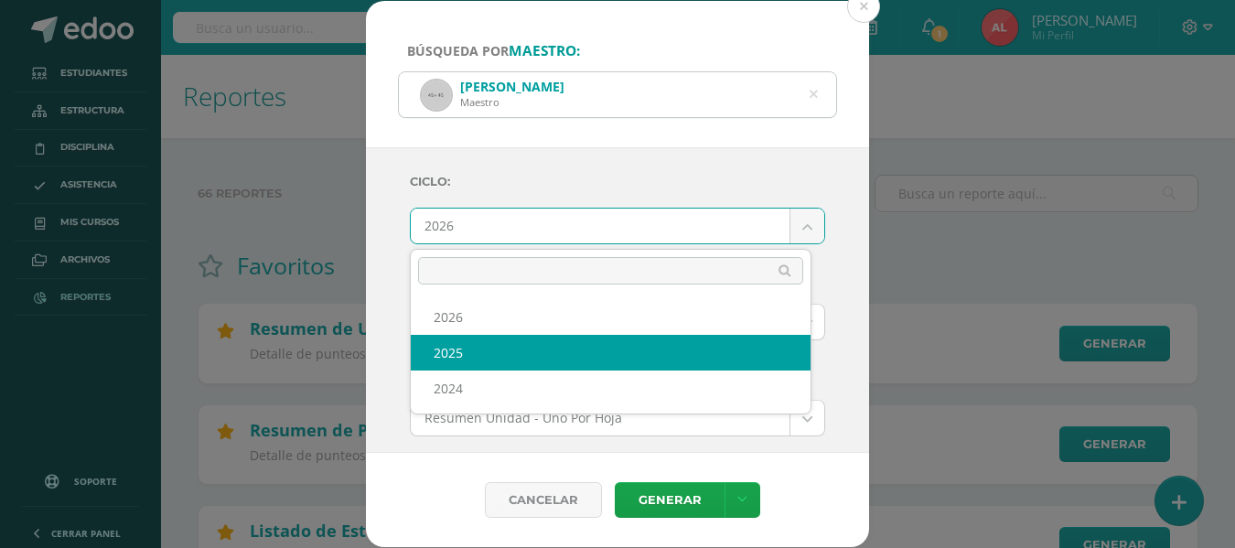
select select "2"
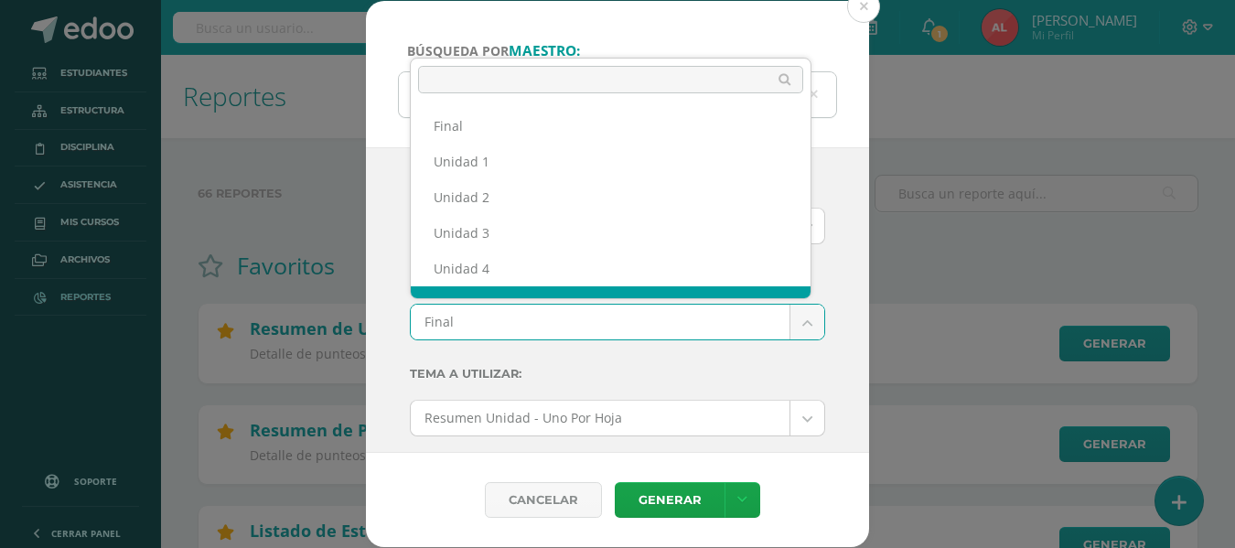
scroll to position [24, 0]
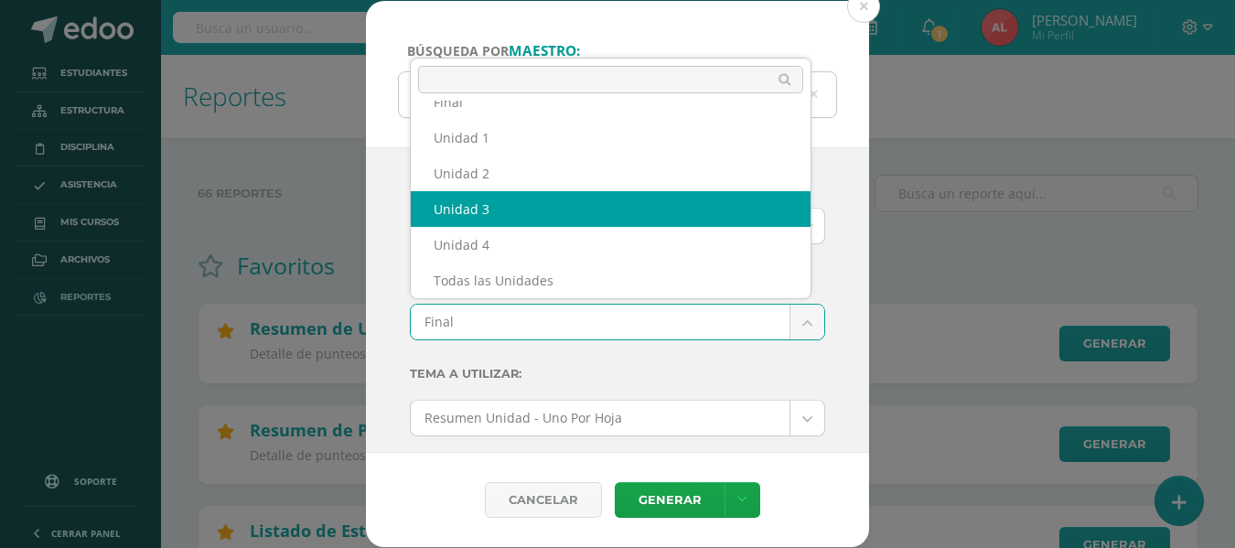
select select "Unidad 3"
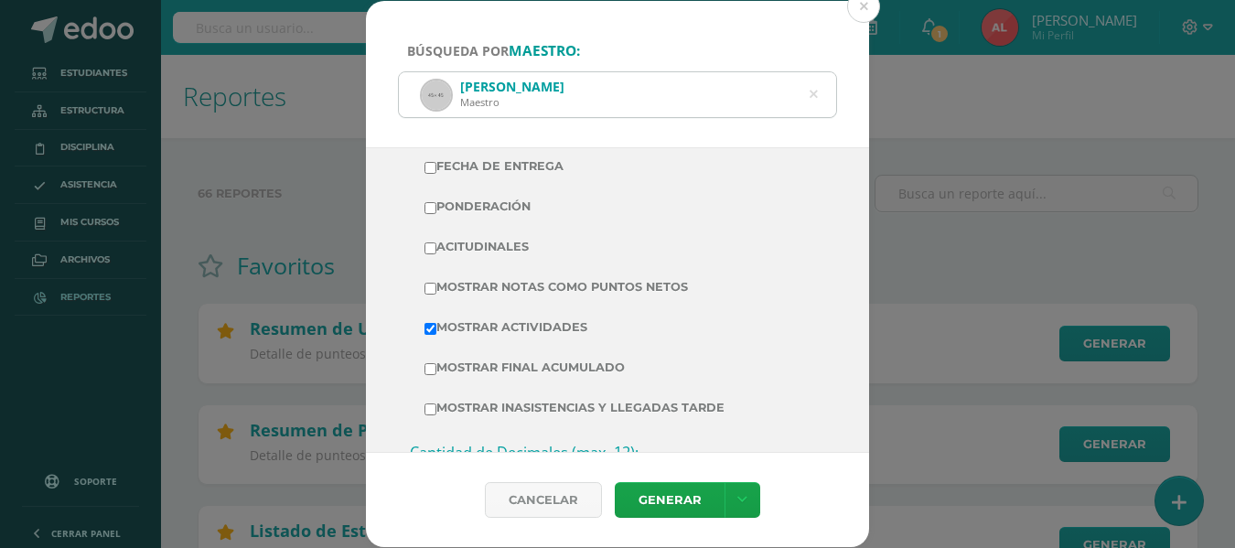
scroll to position [457, 0]
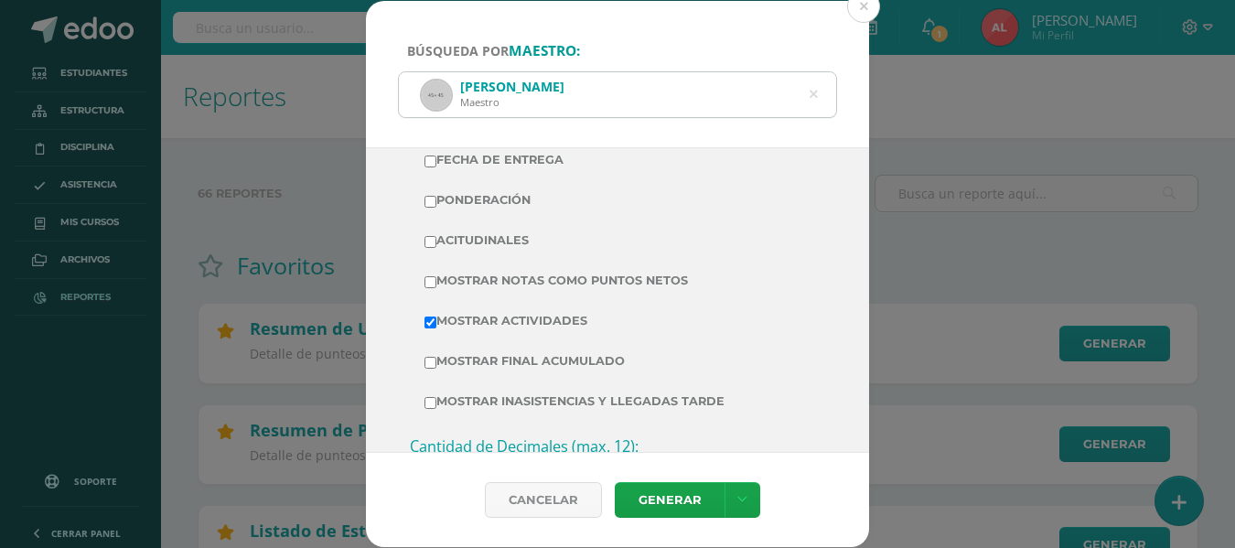
click at [433, 280] on input "Mostrar Notas Como Puntos Netos" at bounding box center [431, 282] width 12 height 12
checkbox input "true"
click at [657, 499] on link "Generar" at bounding box center [670, 500] width 110 height 36
click at [813, 91] on icon at bounding box center [814, 94] width 8 height 47
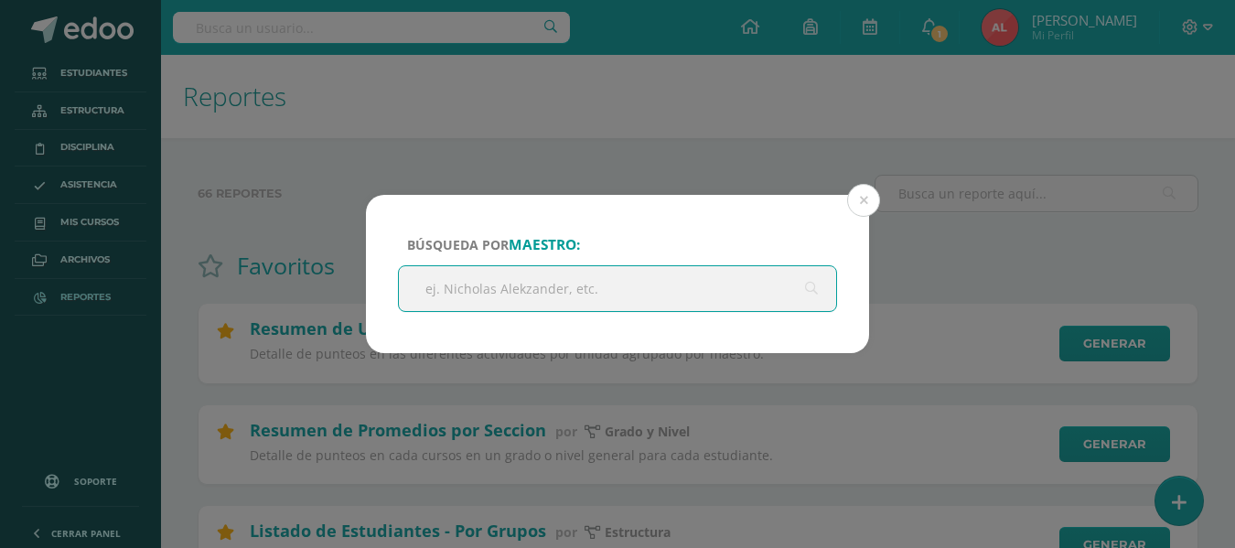
click at [728, 287] on input "text" at bounding box center [617, 288] width 437 height 45
type input "[PERSON_NAME]"
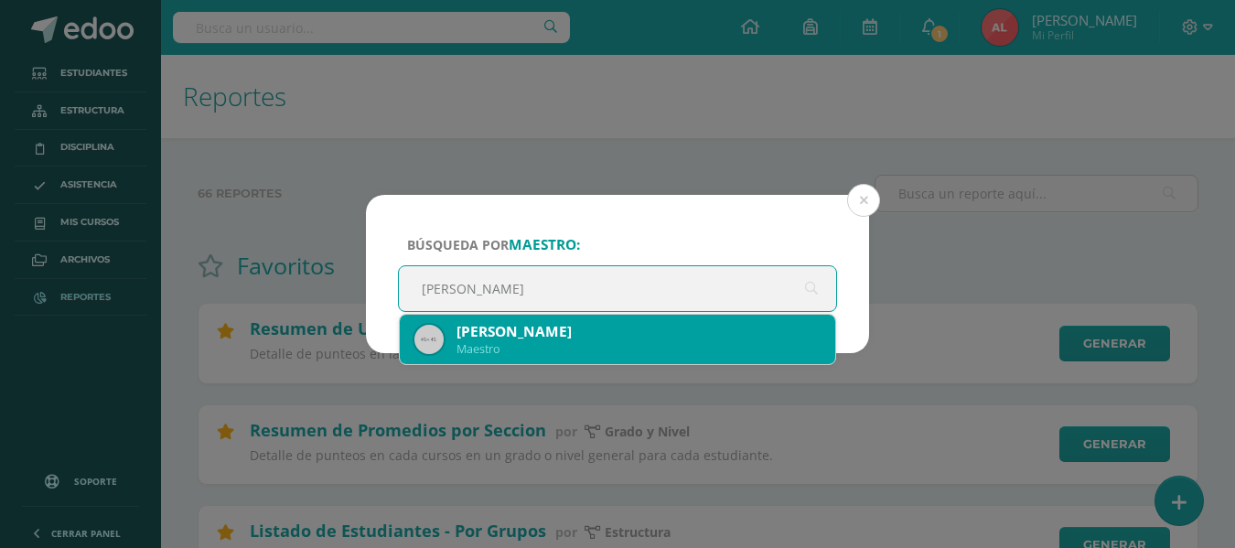
click at [658, 326] on div "[PERSON_NAME]" at bounding box center [639, 331] width 364 height 19
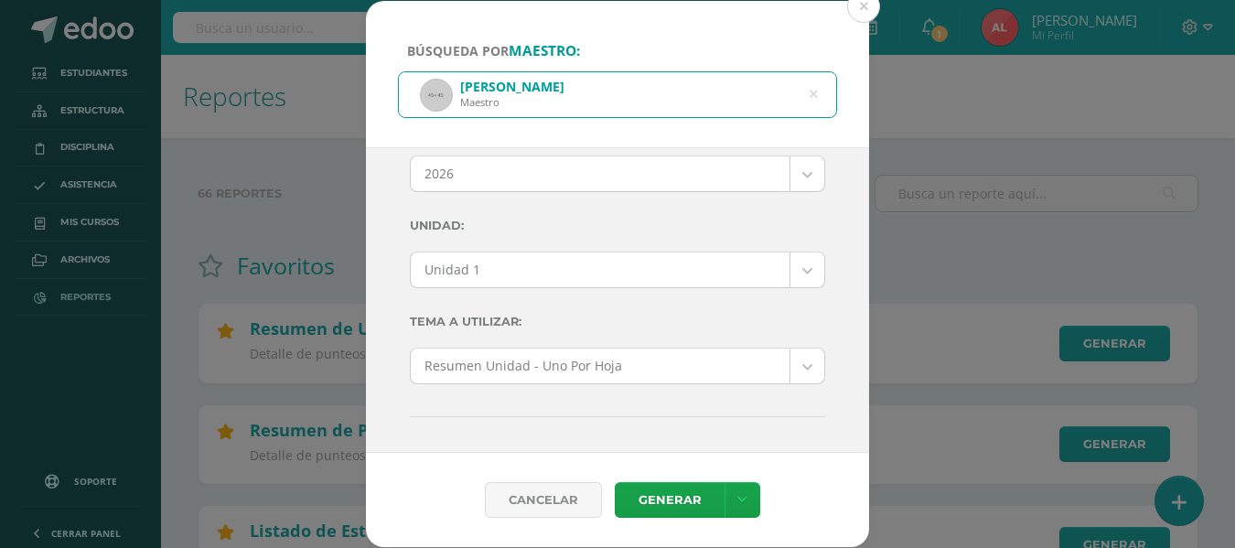
scroll to position [0, 0]
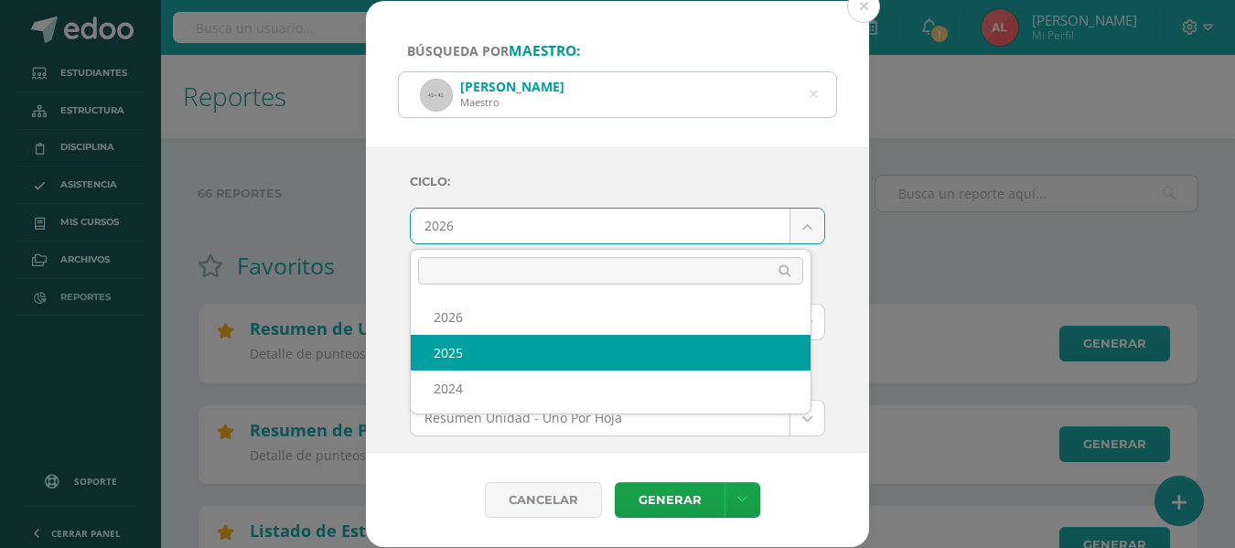
select select "2"
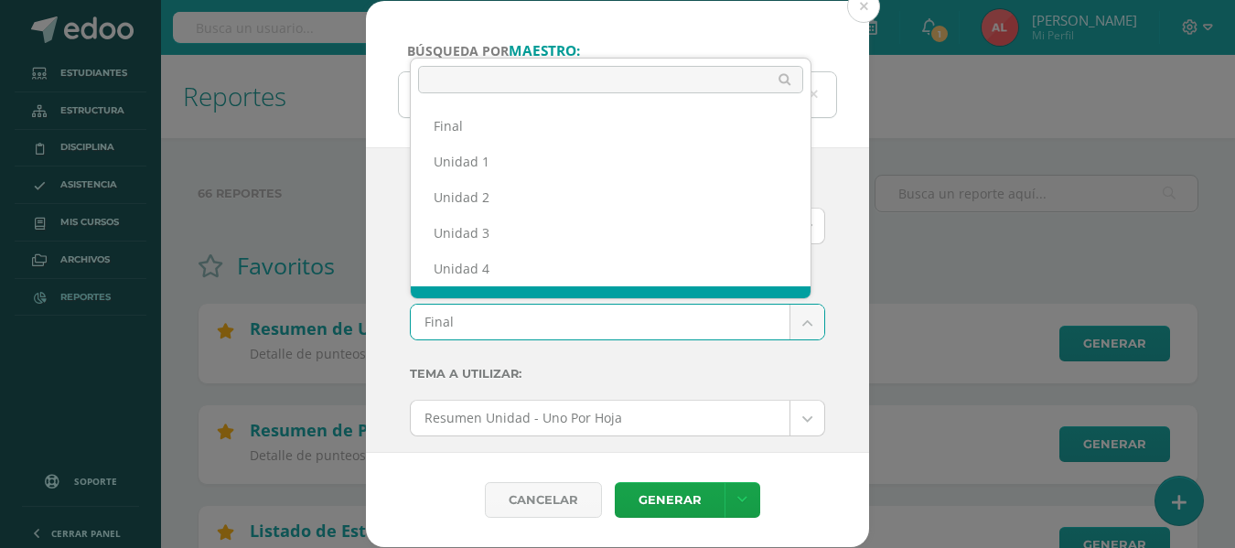
scroll to position [24, 0]
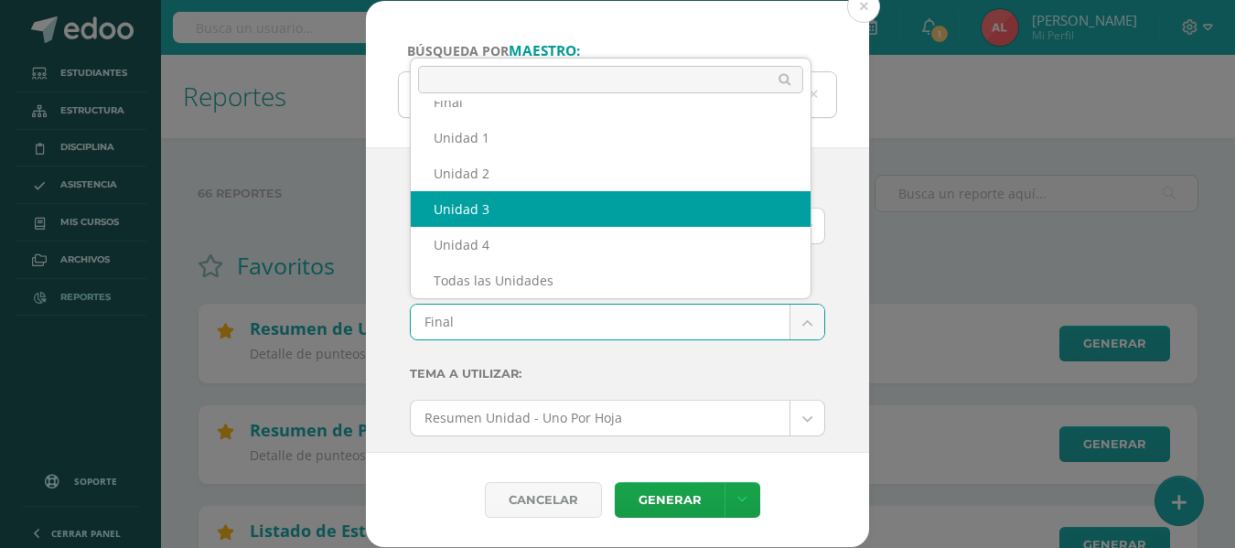
select select "Unidad 3"
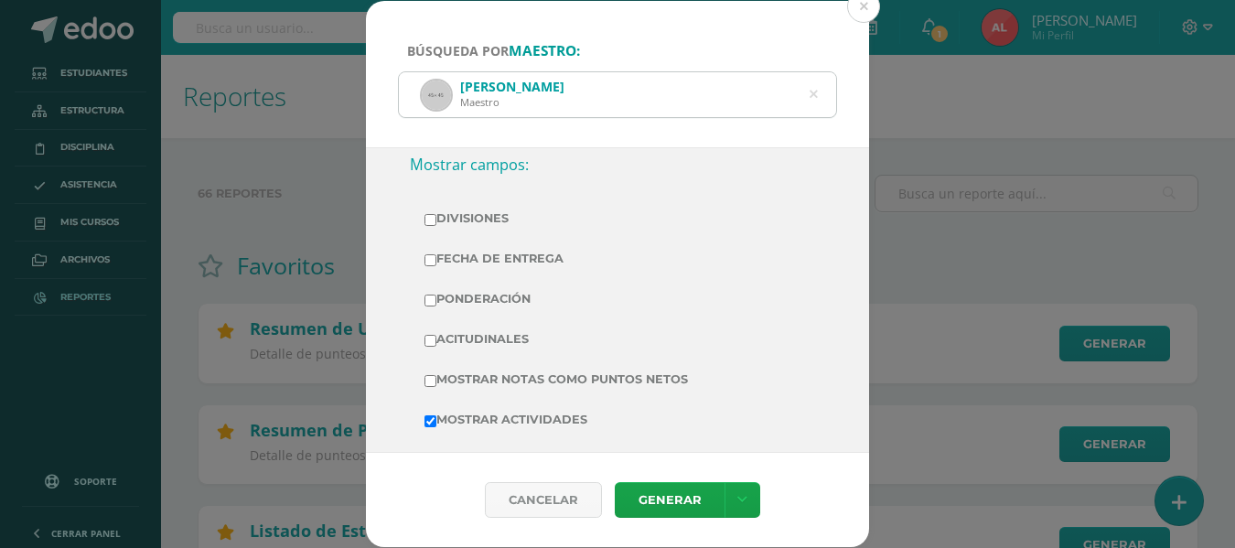
scroll to position [366, 0]
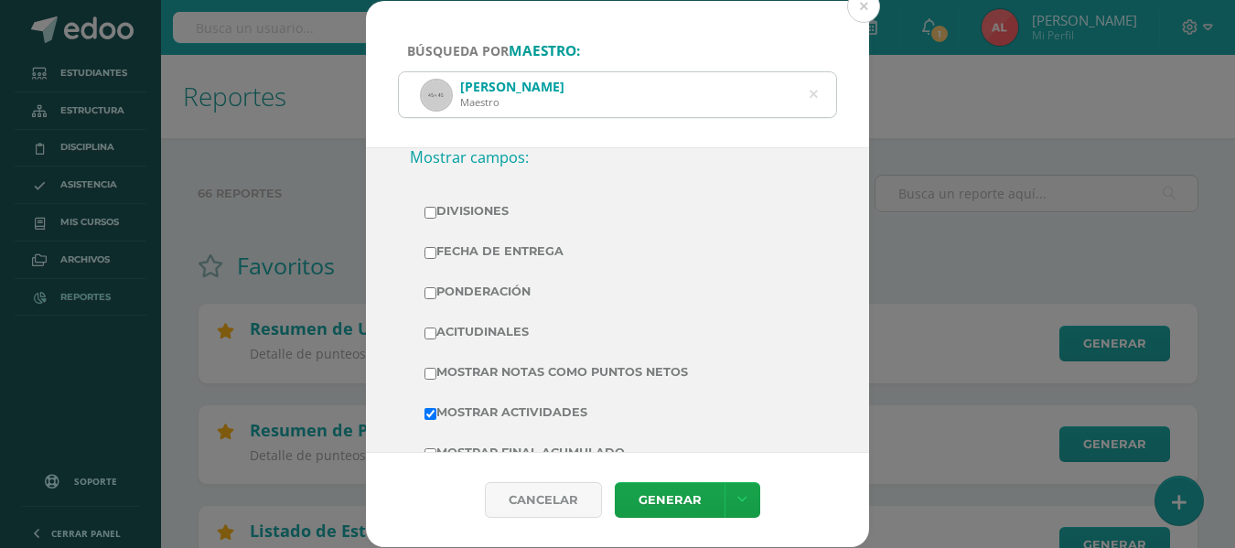
click at [424, 381] on td "Mostrar Notas Como Puntos Netos" at bounding box center [617, 372] width 415 height 40
click at [429, 372] on input "Mostrar Notas Como Puntos Netos" at bounding box center [431, 374] width 12 height 12
checkbox input "true"
click at [652, 498] on link "Generar" at bounding box center [670, 500] width 110 height 36
click at [811, 92] on icon at bounding box center [814, 94] width 8 height 47
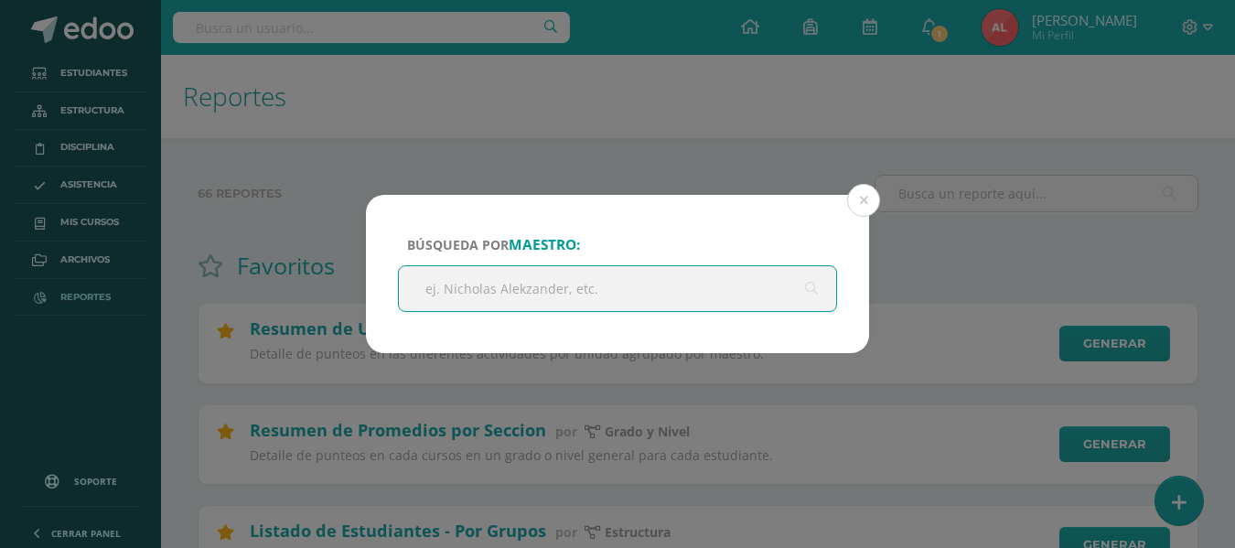
click at [451, 282] on input "text" at bounding box center [617, 288] width 437 height 45
type input "llosel"
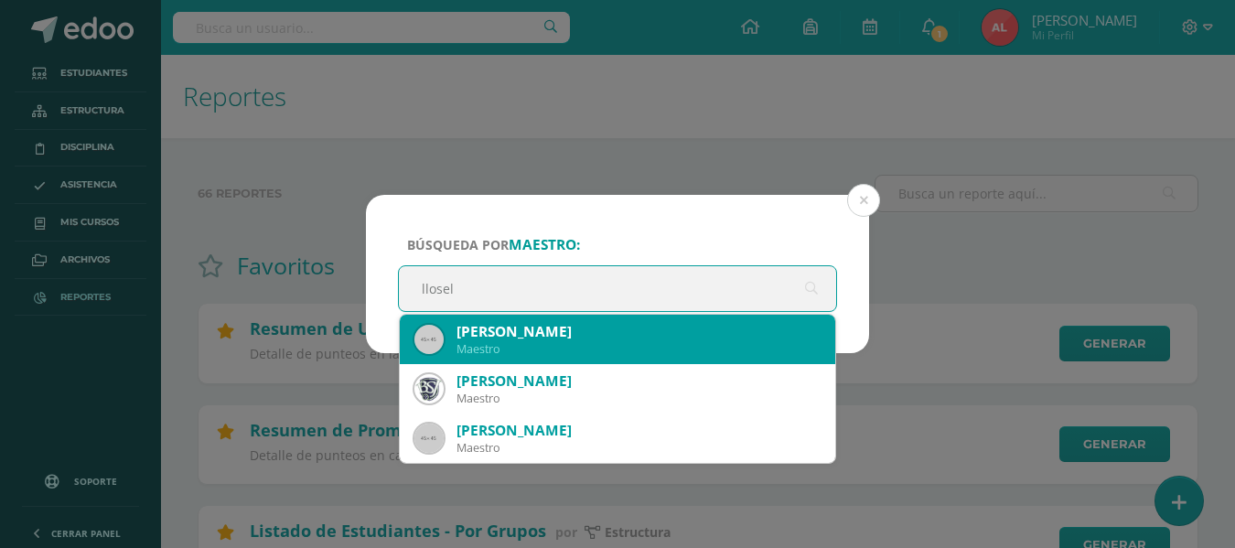
click at [514, 340] on div "[PERSON_NAME]" at bounding box center [639, 331] width 364 height 19
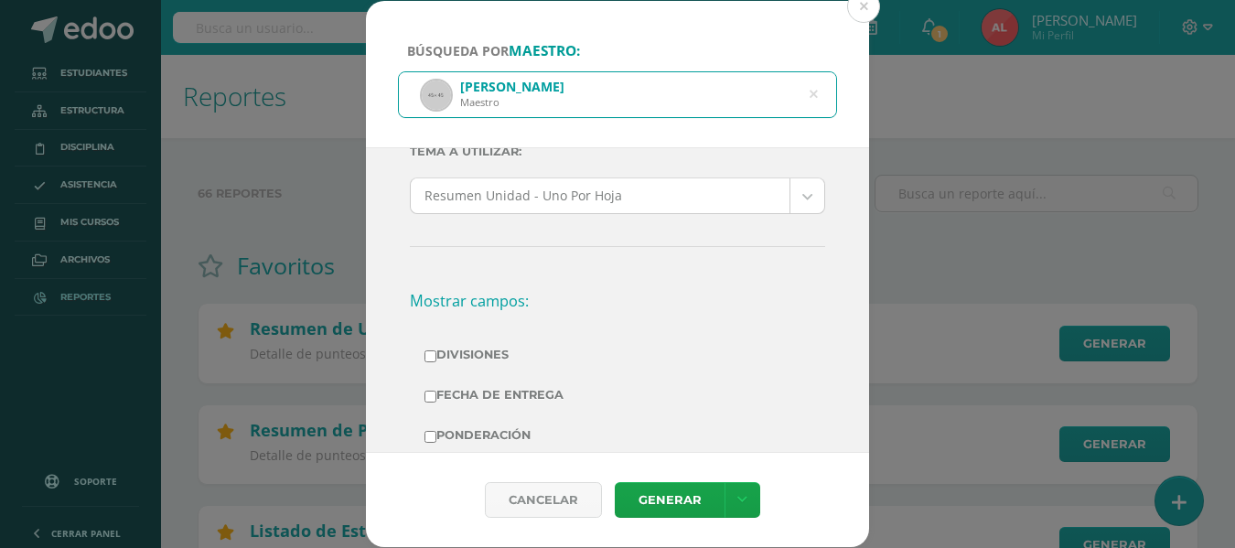
scroll to position [0, 0]
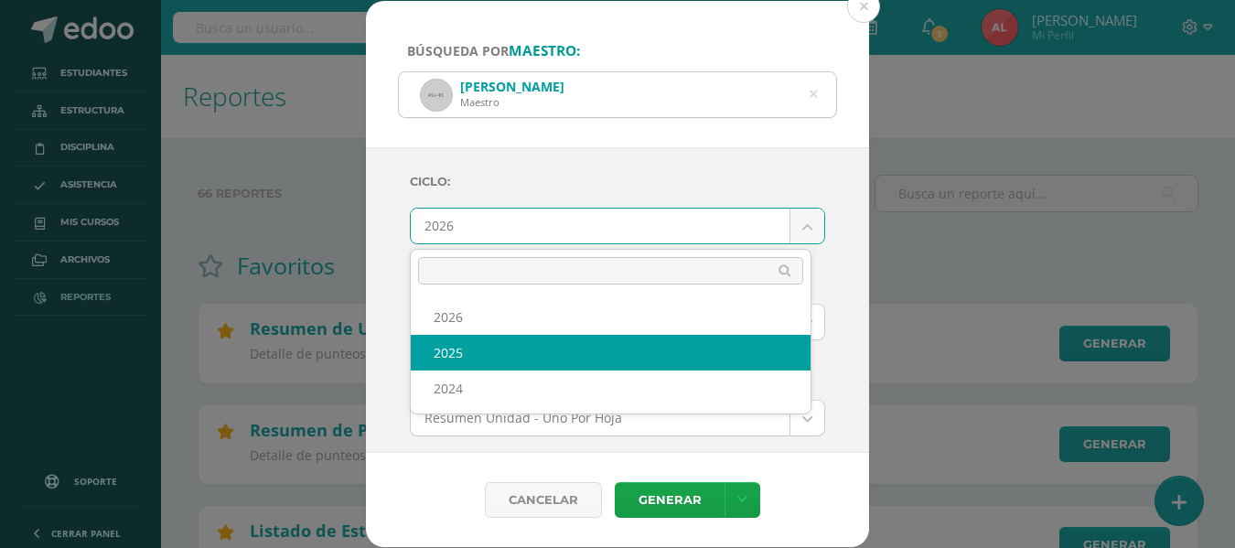
select select "2"
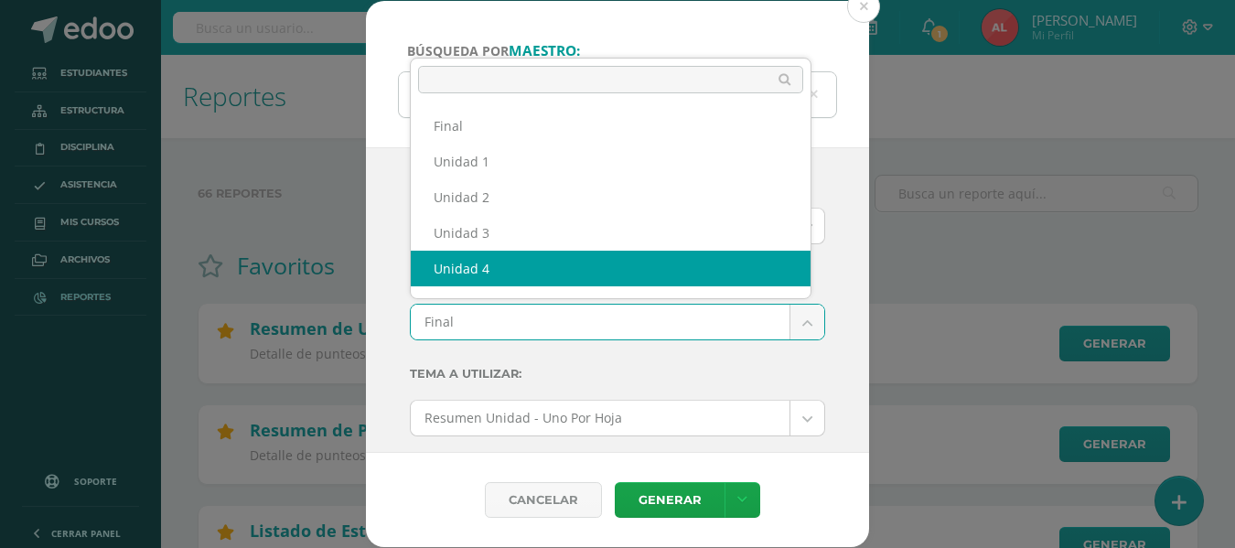
scroll to position [24, 0]
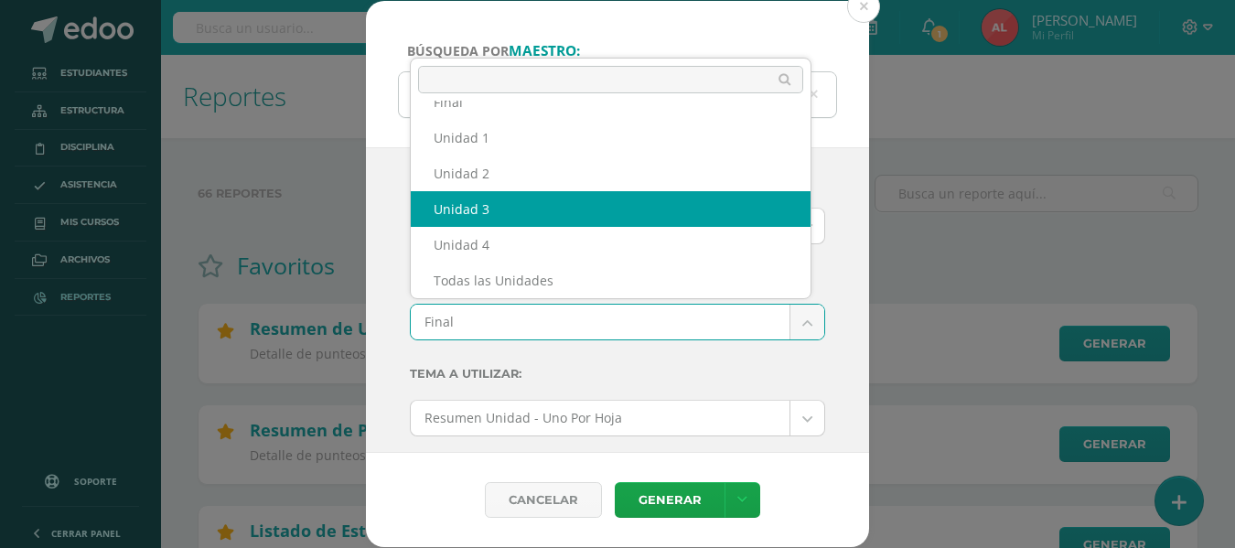
select select "Unidad 3"
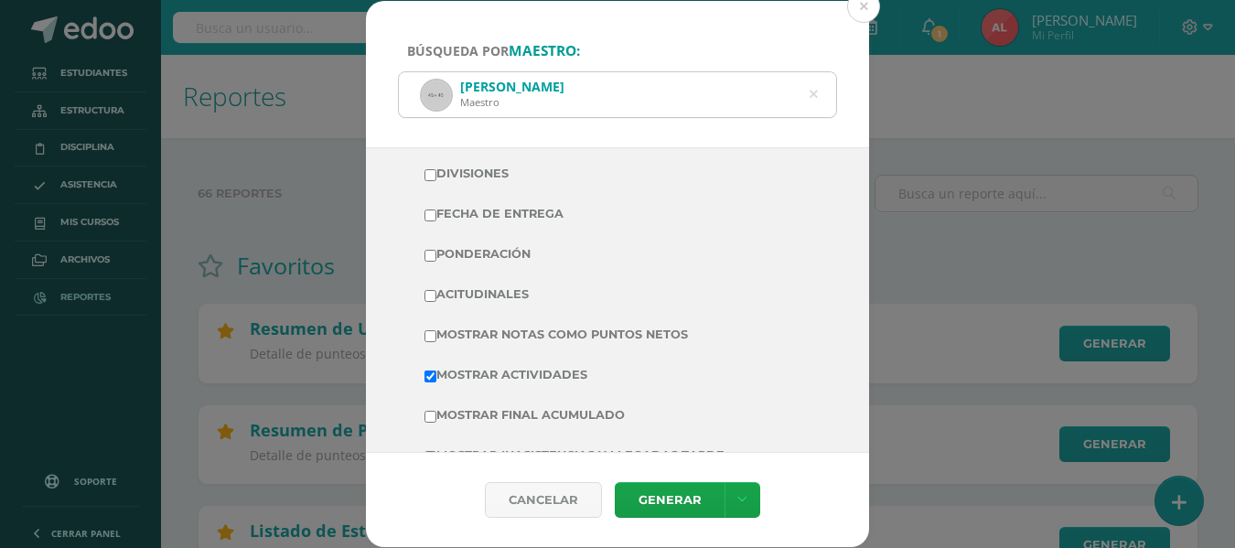
scroll to position [457, 0]
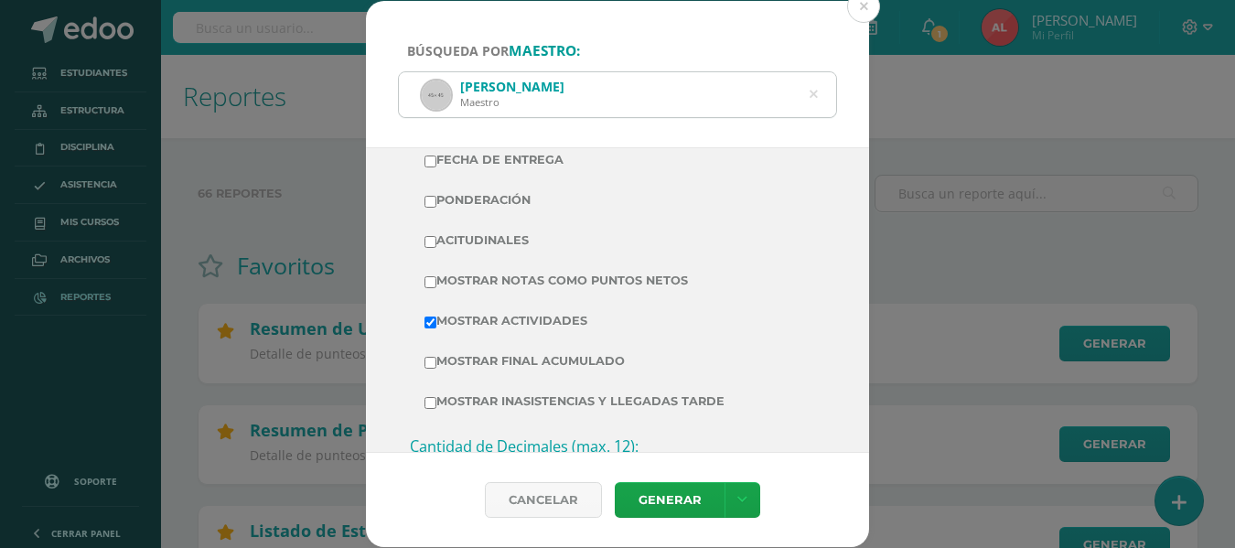
click at [433, 283] on input "Mostrar Notas Como Puntos Netos" at bounding box center [431, 282] width 12 height 12
checkbox input "true"
click at [646, 495] on link "Generar" at bounding box center [670, 500] width 110 height 36
click at [812, 94] on icon at bounding box center [814, 94] width 8 height 47
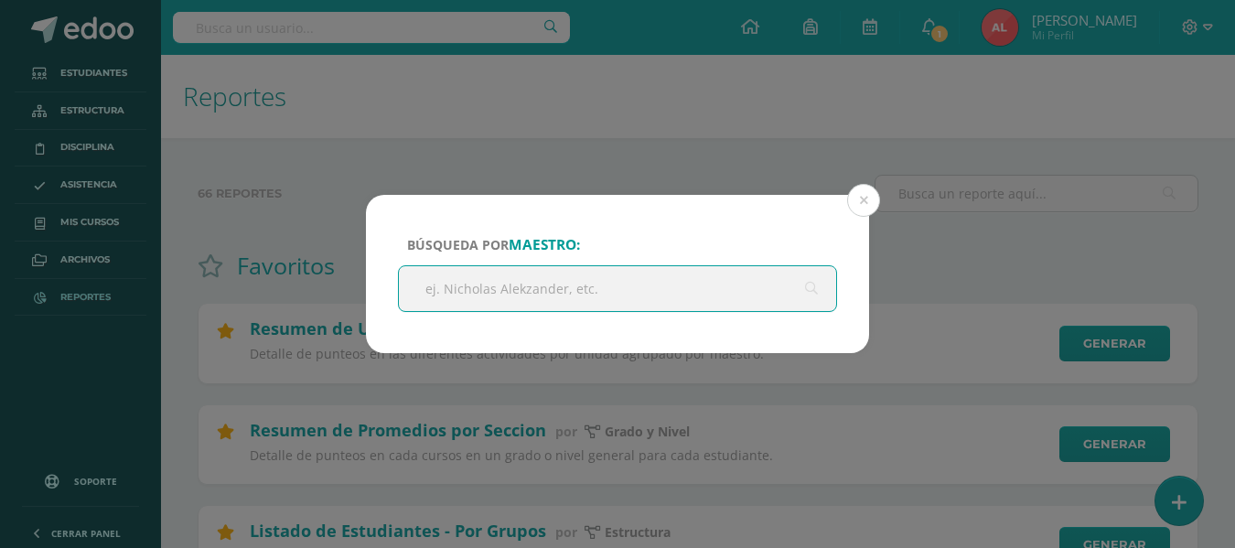
click at [619, 292] on input "text" at bounding box center [617, 288] width 437 height 45
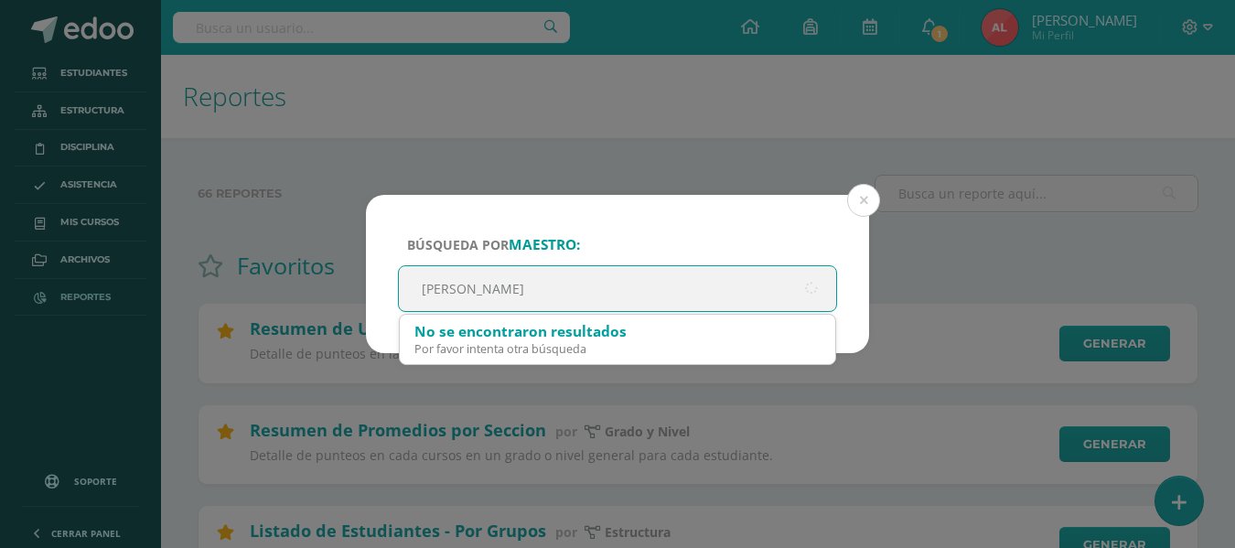
type input "[PERSON_NAME]"
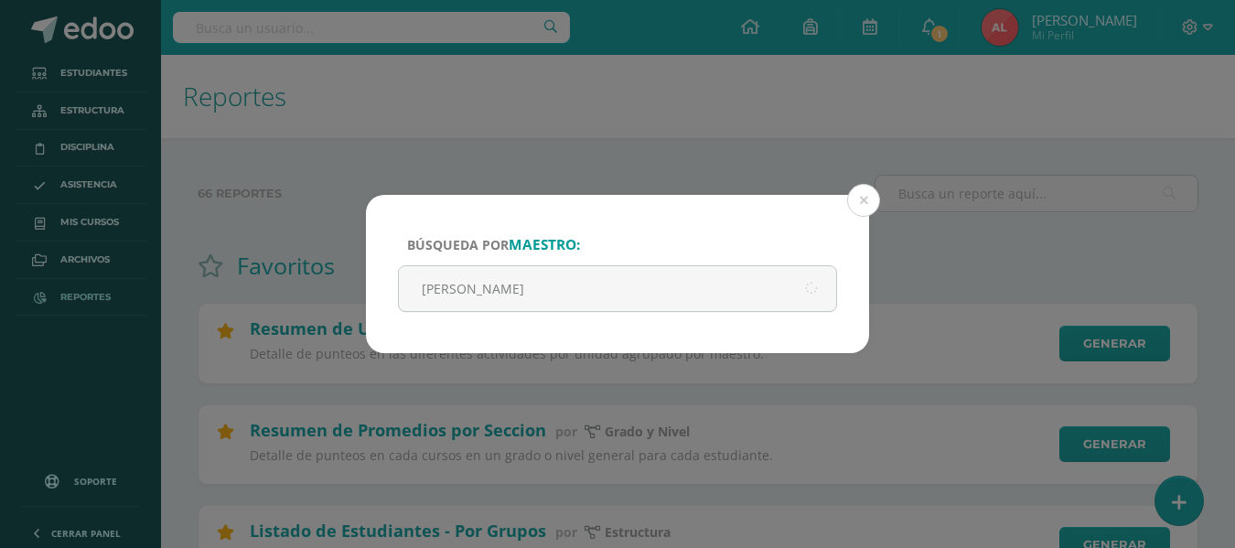
click at [882, 136] on div "Búsqueda por maestro: [PERSON_NAME] Cancelar Generar Descargar como HTML Descar…" at bounding box center [617, 274] width 1235 height 548
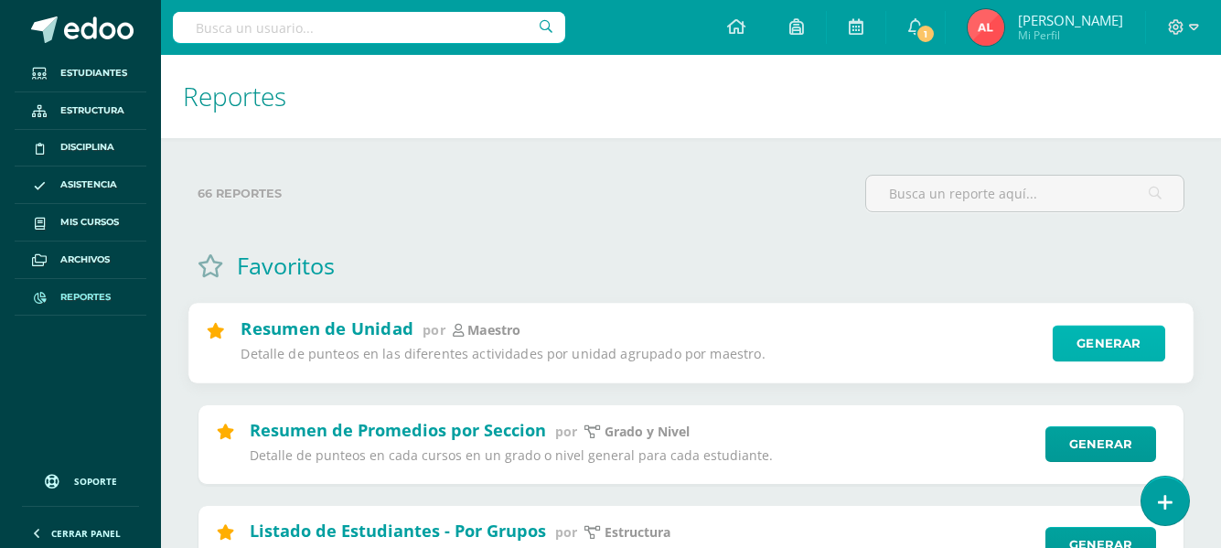
click at [1080, 338] on link "Generar" at bounding box center [1109, 344] width 113 height 37
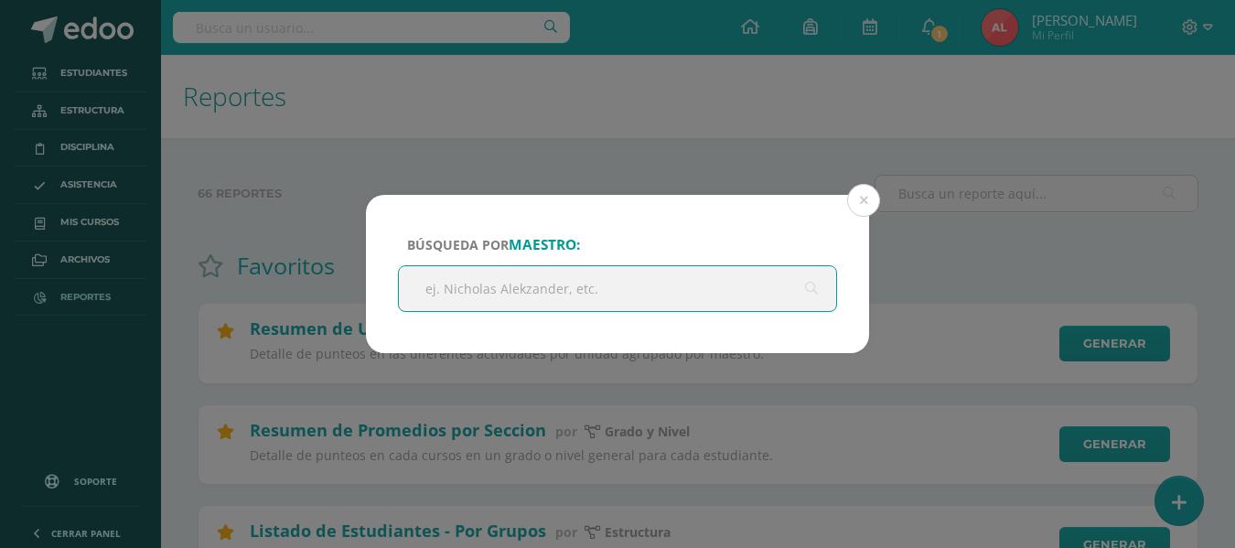
click at [490, 290] on input "text" at bounding box center [617, 288] width 437 height 45
type input "[PERSON_NAME]"
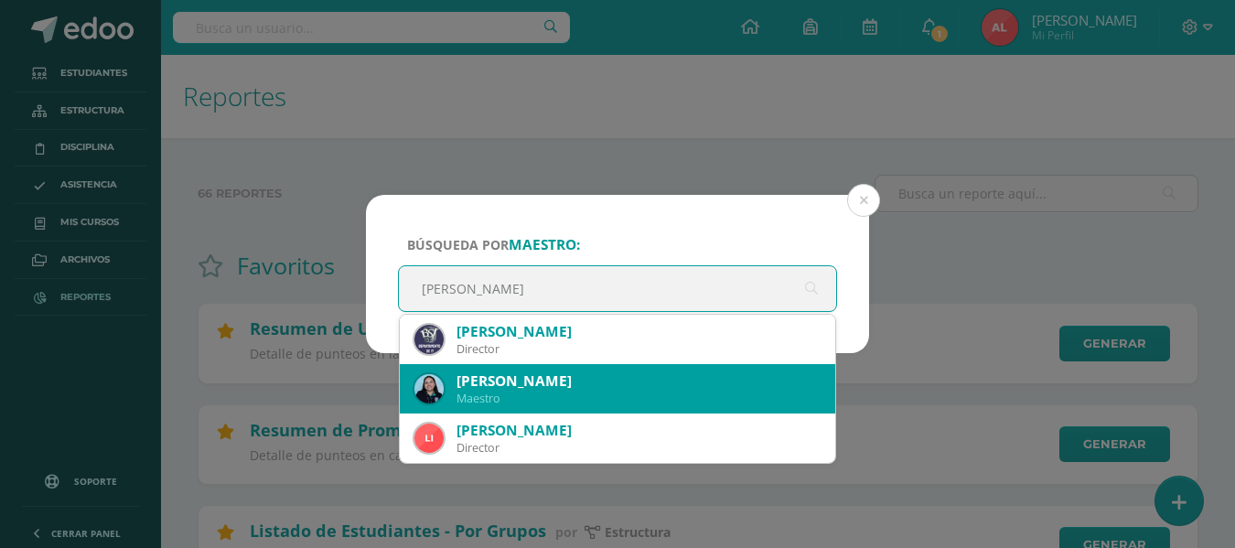
click at [490, 382] on div "[PERSON_NAME]" at bounding box center [639, 380] width 364 height 19
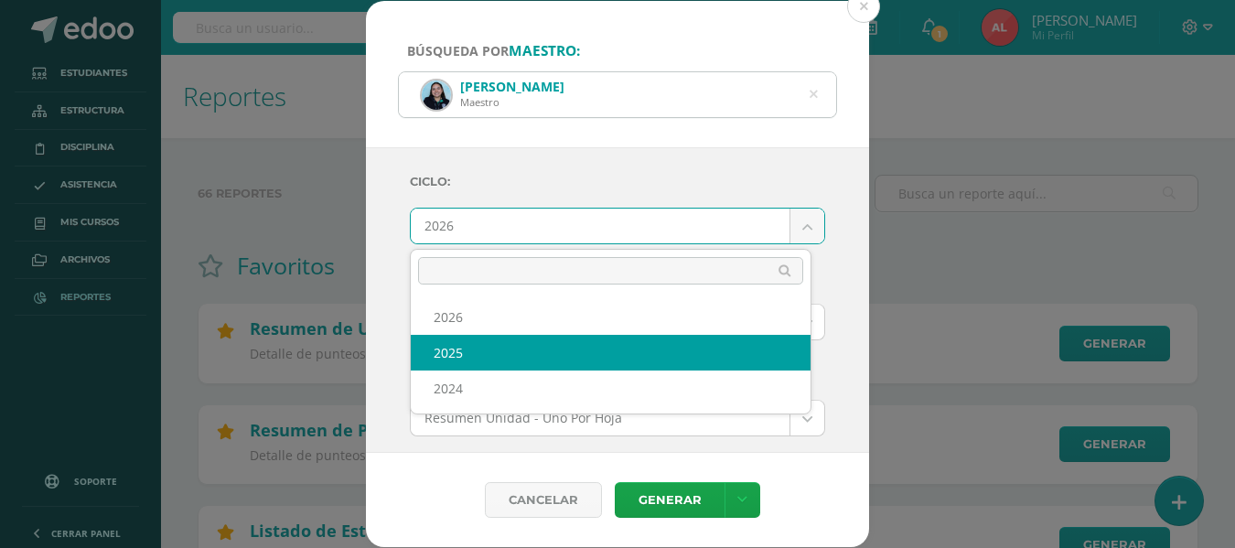
select select "2"
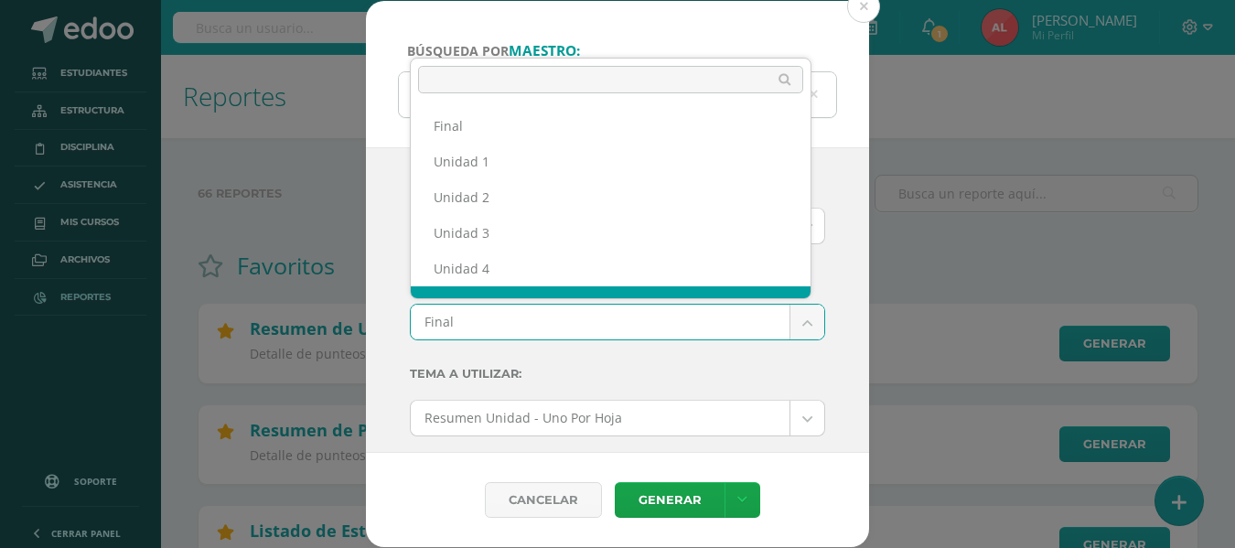
scroll to position [24, 0]
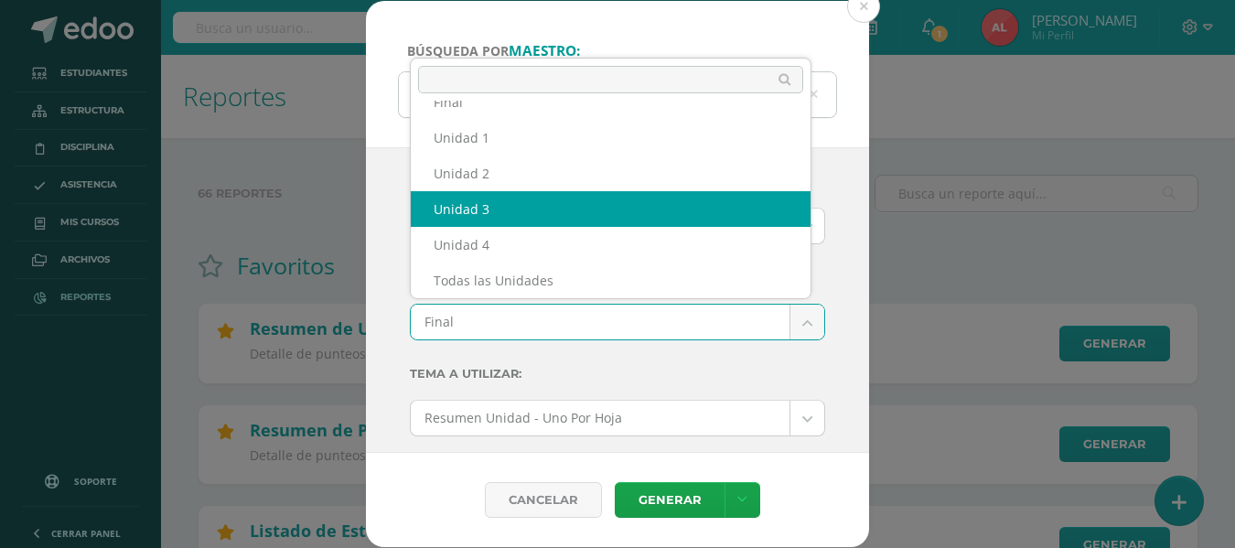
select select "Unidad 3"
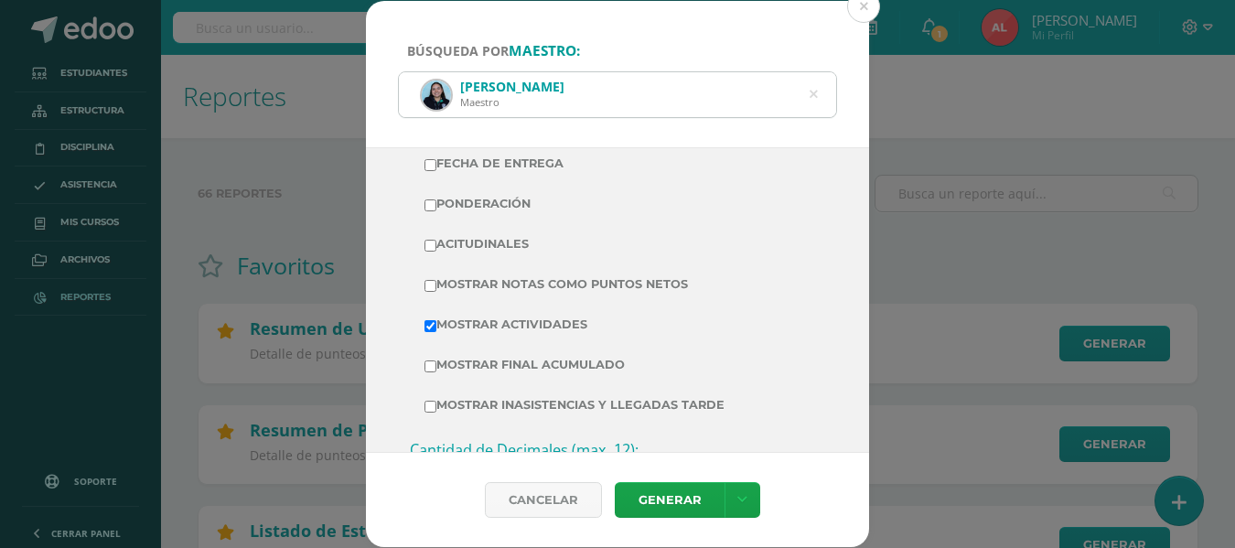
scroll to position [457, 0]
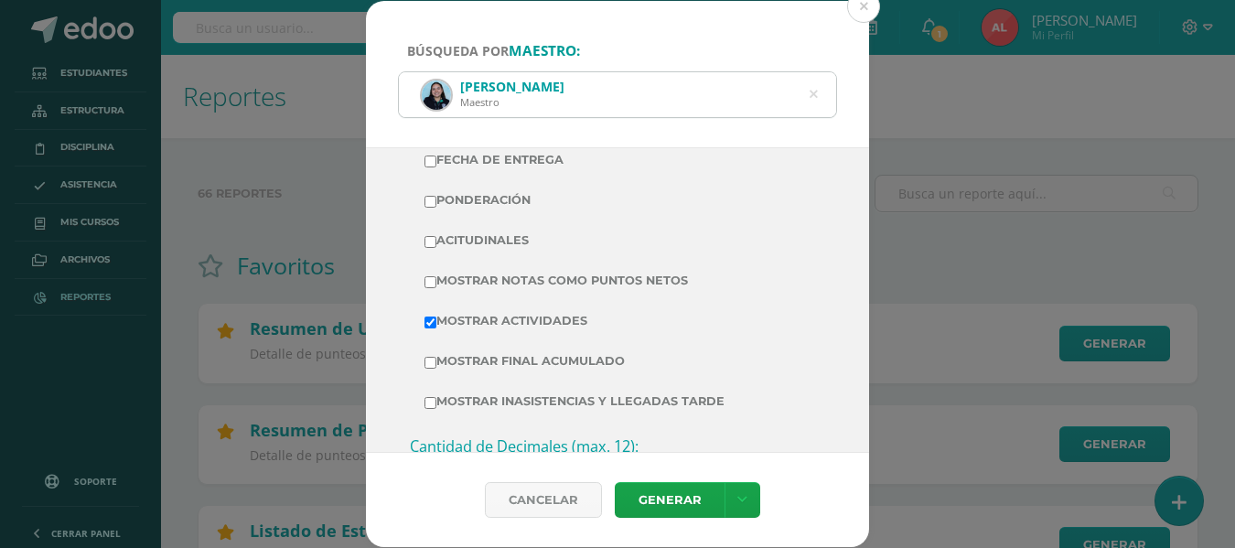
click at [425, 274] on label "Mostrar Notas Como Puntos Netos" at bounding box center [618, 281] width 386 height 26
click at [425, 276] on input "Mostrar Notas Como Puntos Netos" at bounding box center [431, 282] width 12 height 12
checkbox input "true"
click at [642, 498] on link "Generar" at bounding box center [670, 500] width 110 height 36
click at [809, 95] on div "[PERSON_NAME]" at bounding box center [617, 94] width 437 height 45
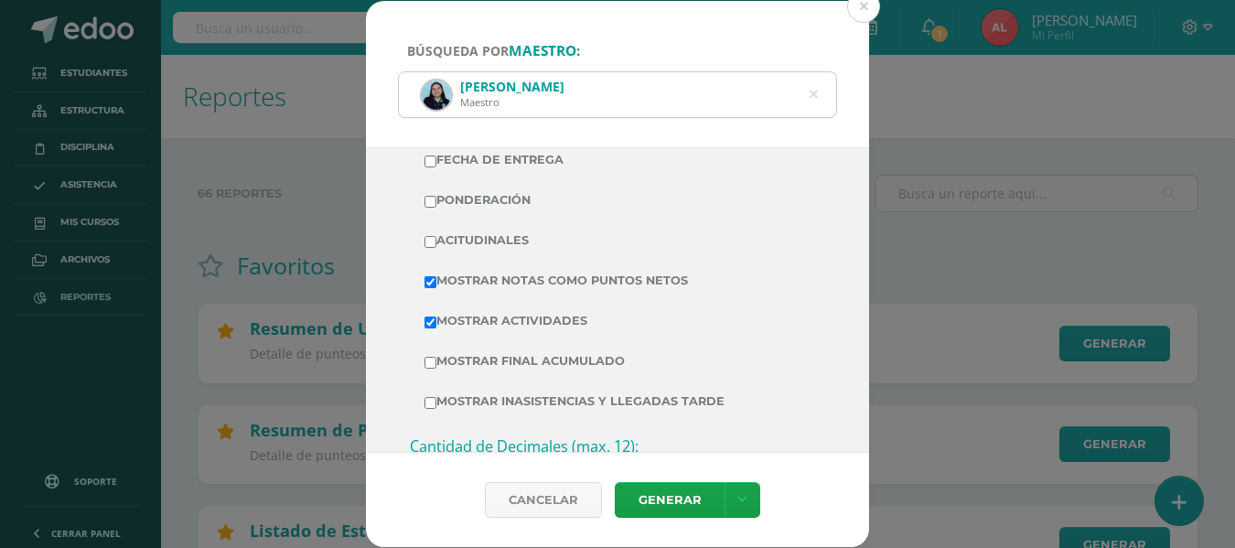
click at [810, 93] on icon at bounding box center [814, 94] width 8 height 47
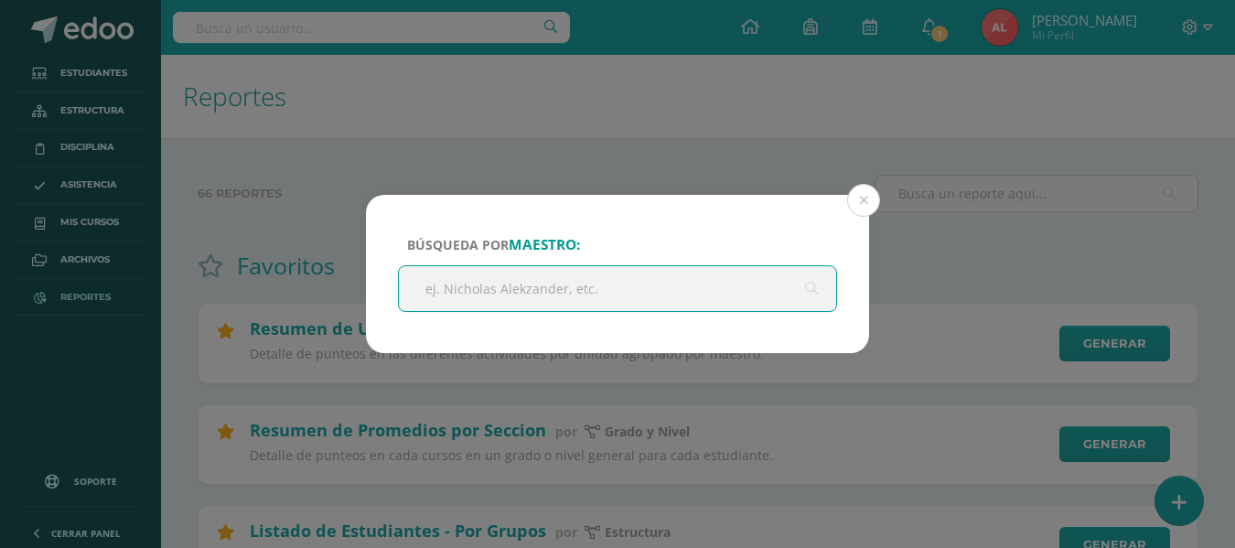
click at [556, 291] on input "text" at bounding box center [617, 288] width 437 height 45
type input "[PERSON_NAME]"
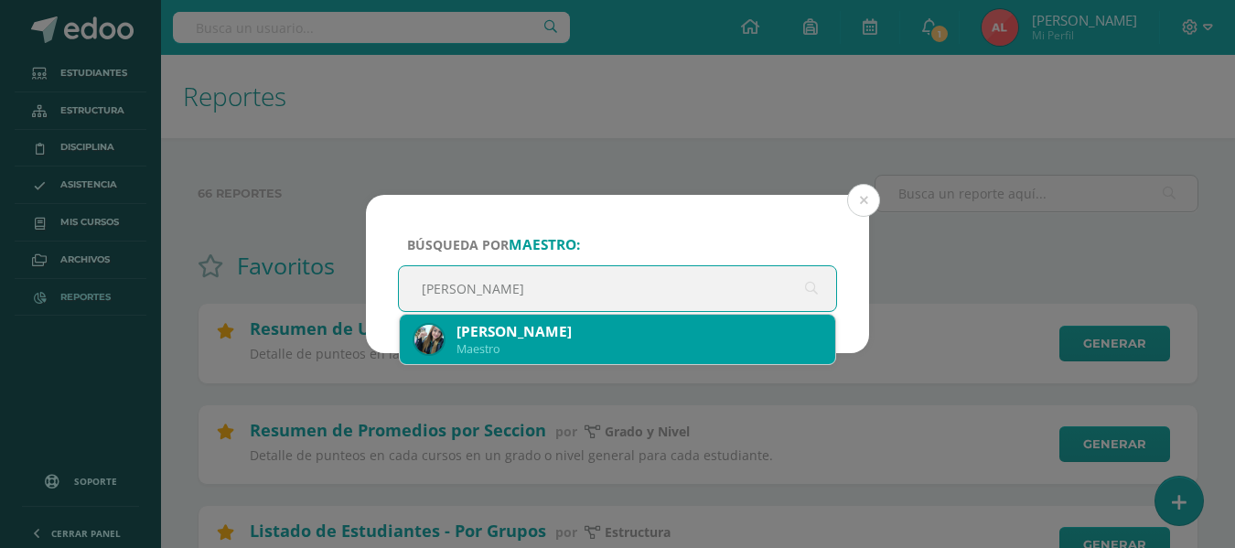
click at [559, 335] on div "[PERSON_NAME]" at bounding box center [639, 331] width 364 height 19
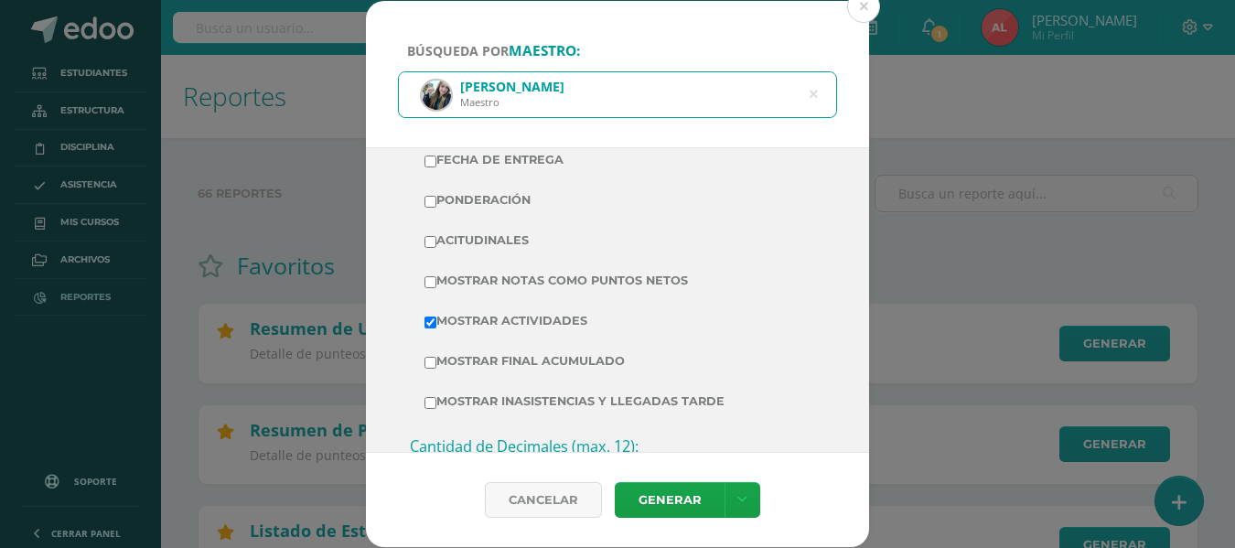
scroll to position [0, 0]
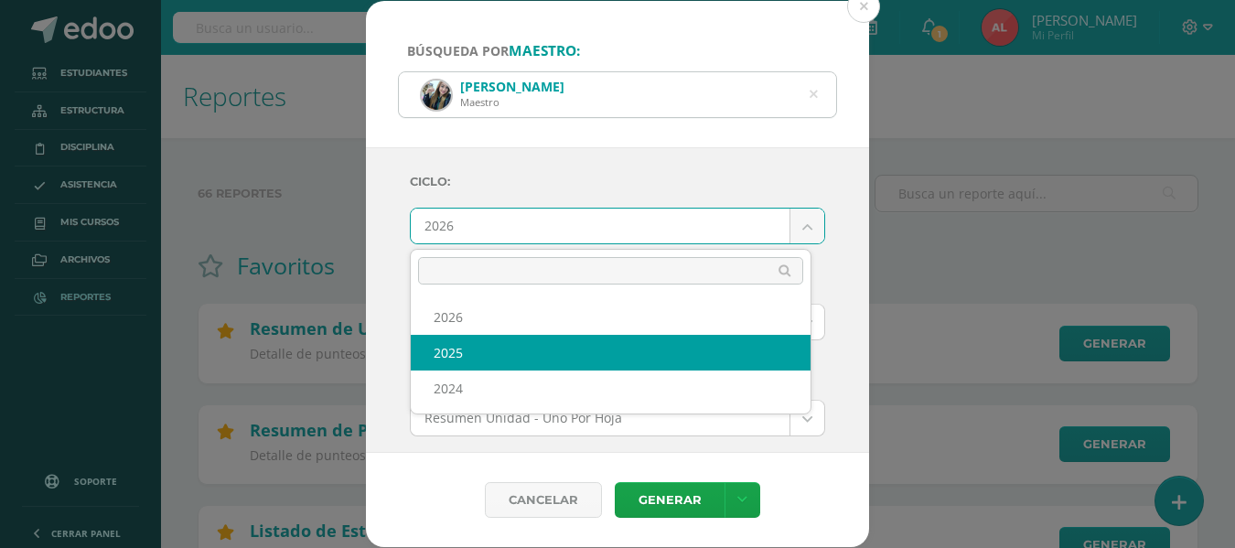
select select "2"
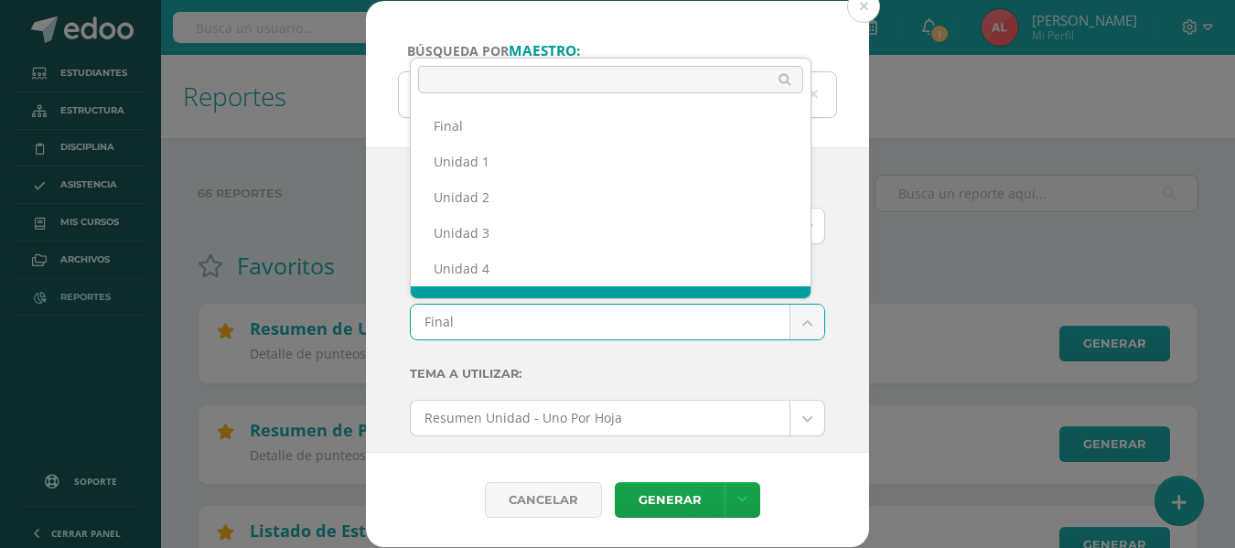
scroll to position [24, 0]
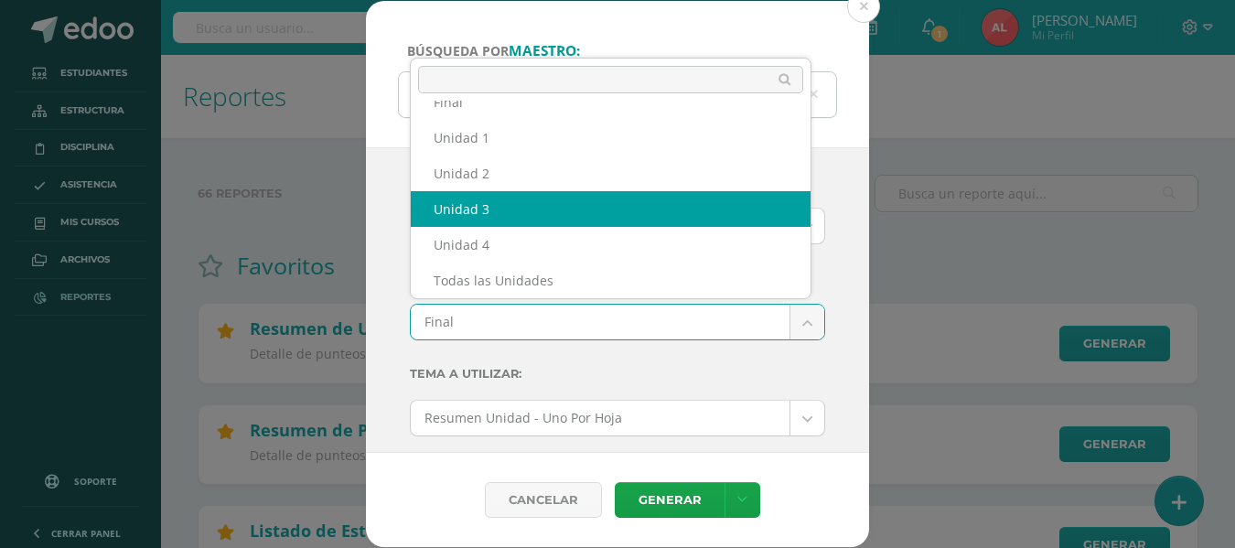
select select "Unidad 3"
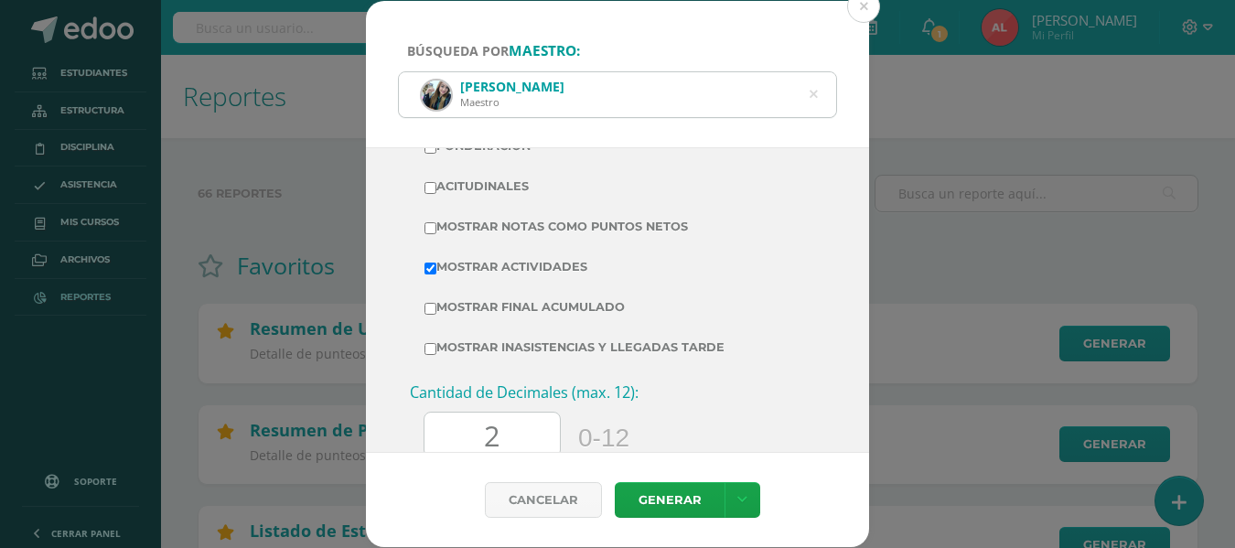
scroll to position [549, 0]
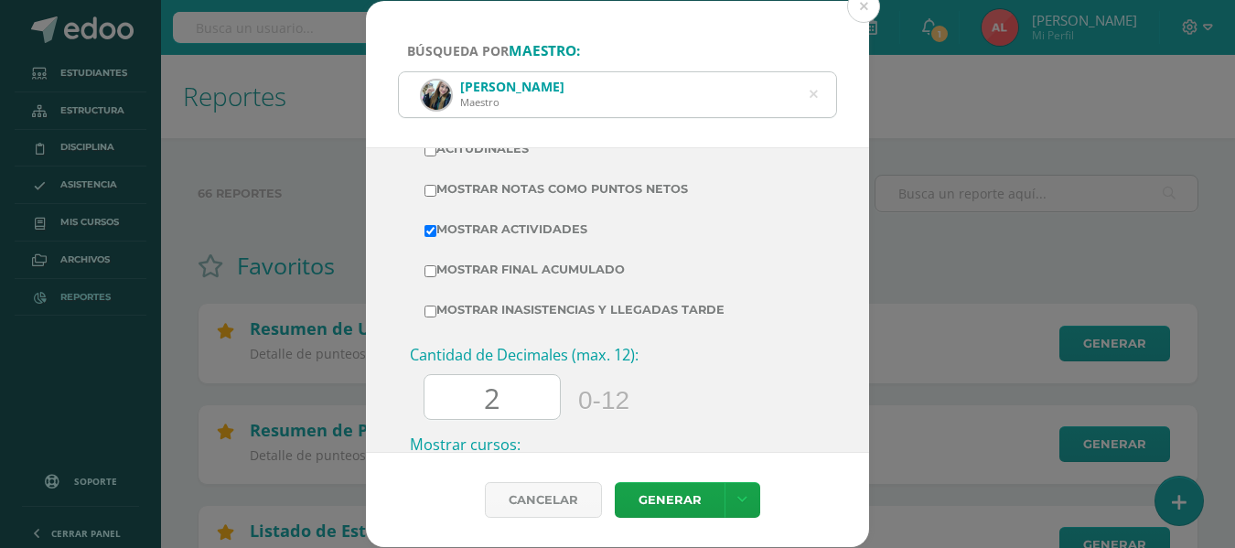
click at [433, 194] on input "Mostrar Notas Como Puntos Netos" at bounding box center [431, 191] width 12 height 12
checkbox input "true"
click at [660, 497] on link "Generar" at bounding box center [670, 500] width 110 height 36
